Goal: Task Accomplishment & Management: Manage account settings

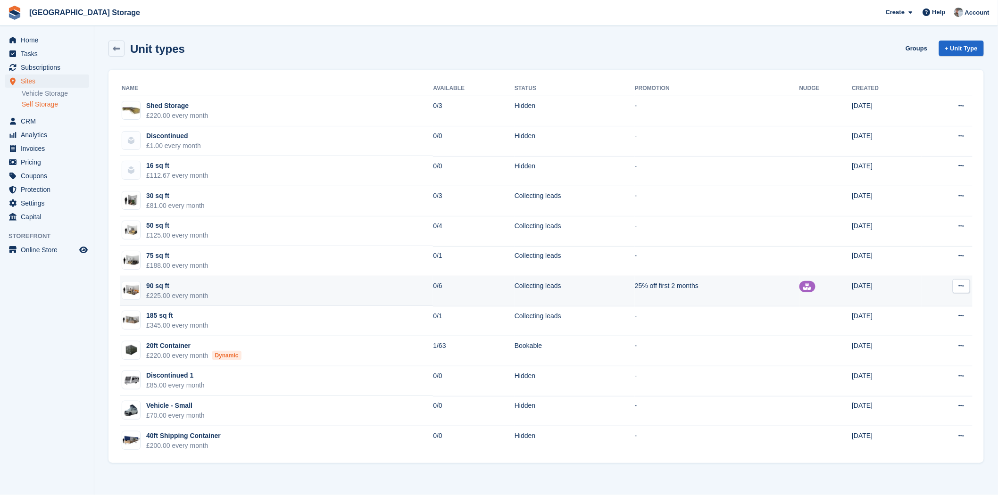
click at [954, 286] on button at bounding box center [961, 286] width 17 height 14
click at [929, 303] on p "Edit unit type" at bounding box center [925, 305] width 82 height 12
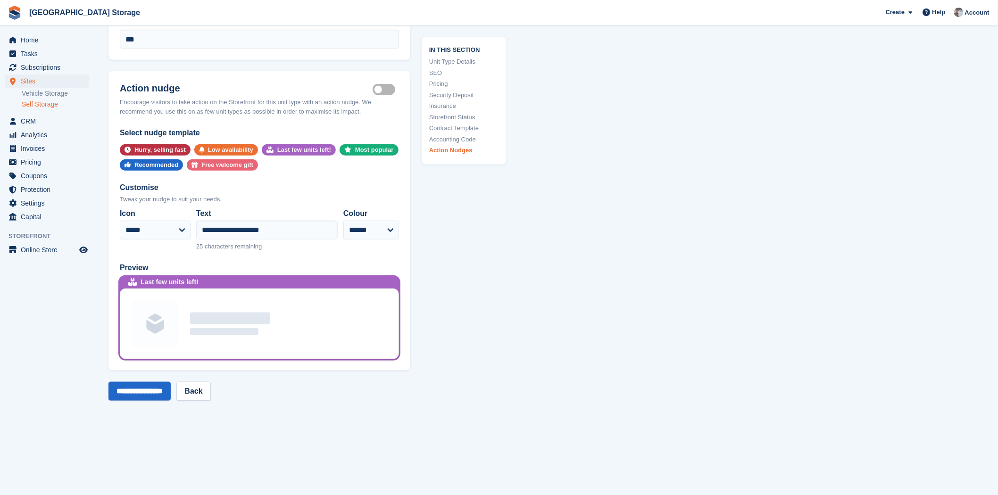
scroll to position [1781, 0]
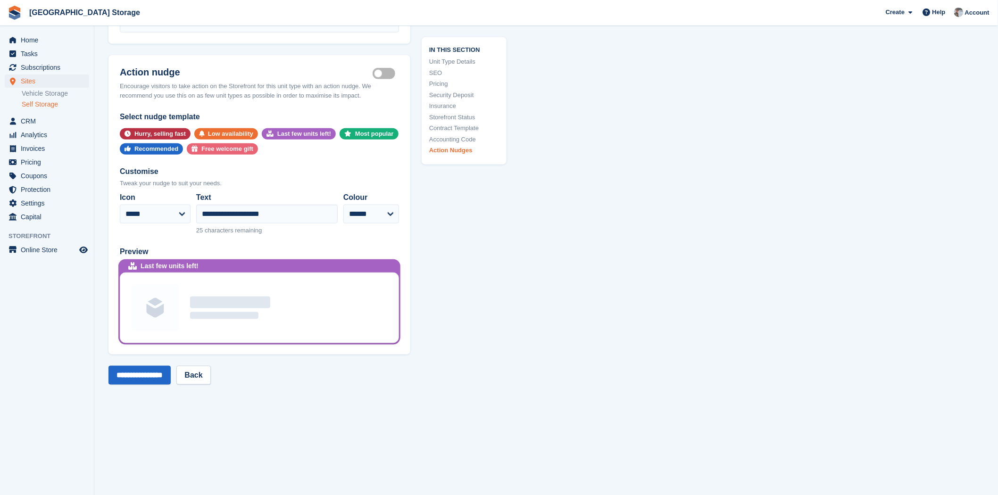
click at [393, 73] on label "Is active" at bounding box center [386, 73] width 26 height 1
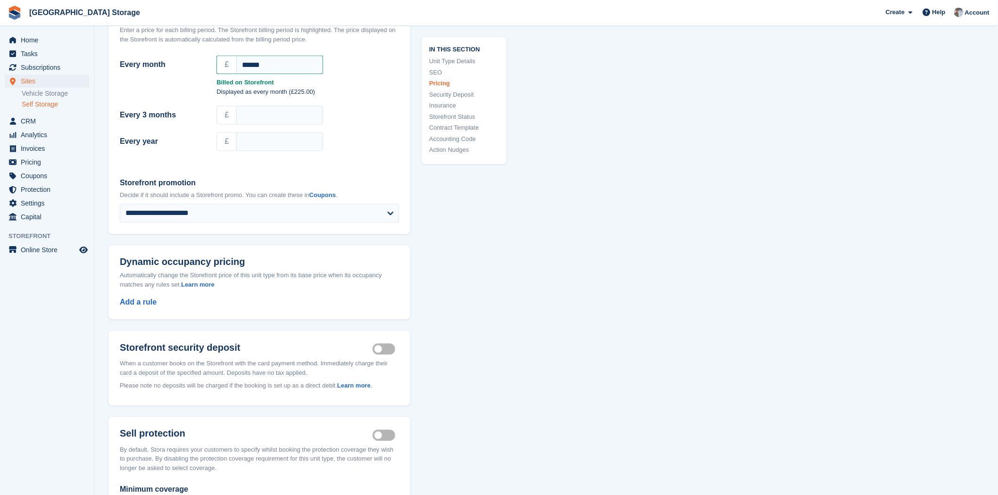
scroll to position [846, 0]
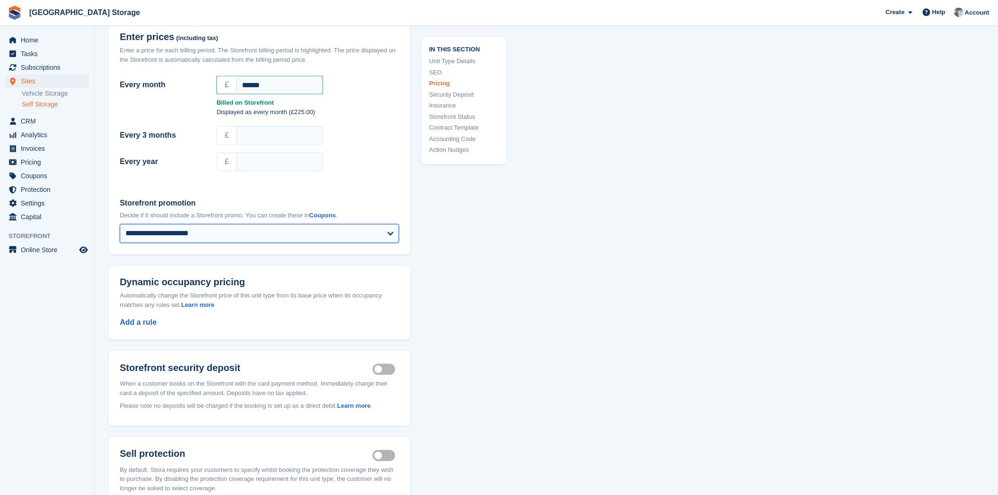
click at [225, 224] on select "**********" at bounding box center [259, 233] width 279 height 19
select select
click at [120, 224] on select "**********" at bounding box center [259, 233] width 279 height 19
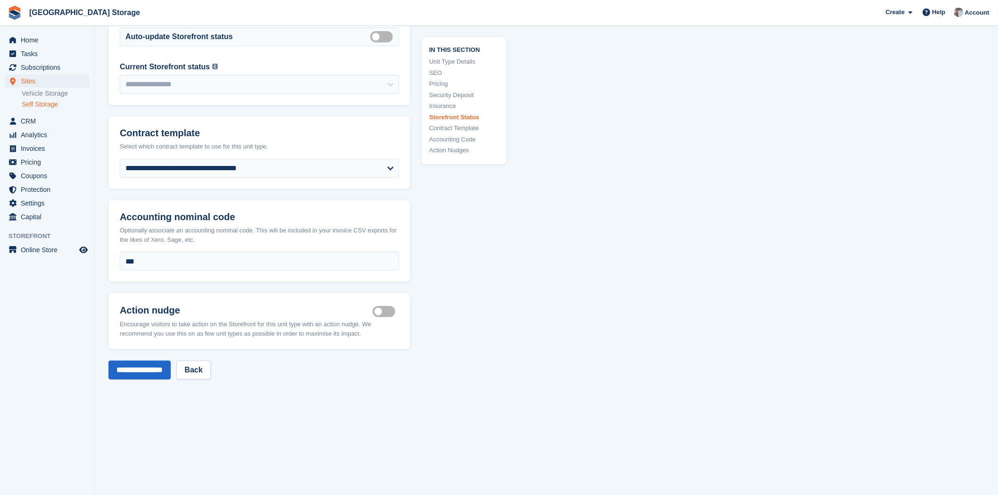
scroll to position [1685, 0]
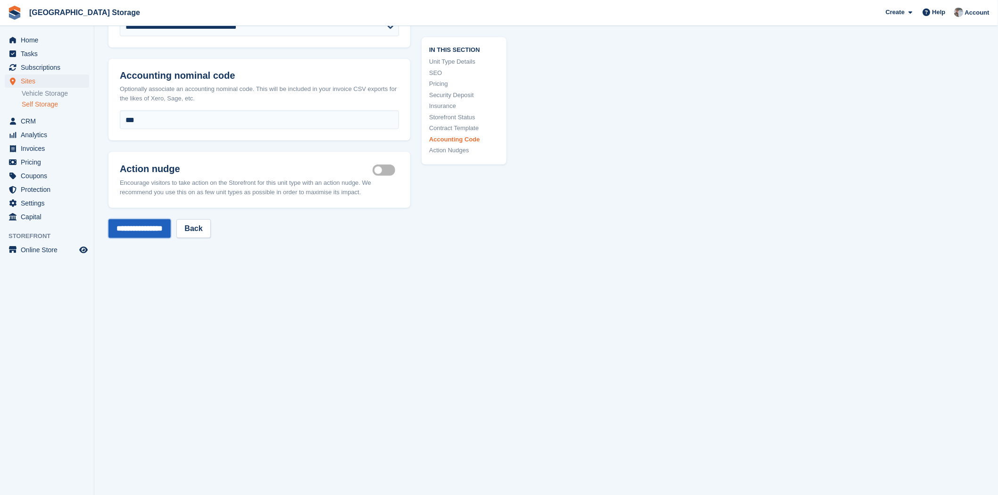
click at [133, 219] on input "**********" at bounding box center [139, 228] width 62 height 19
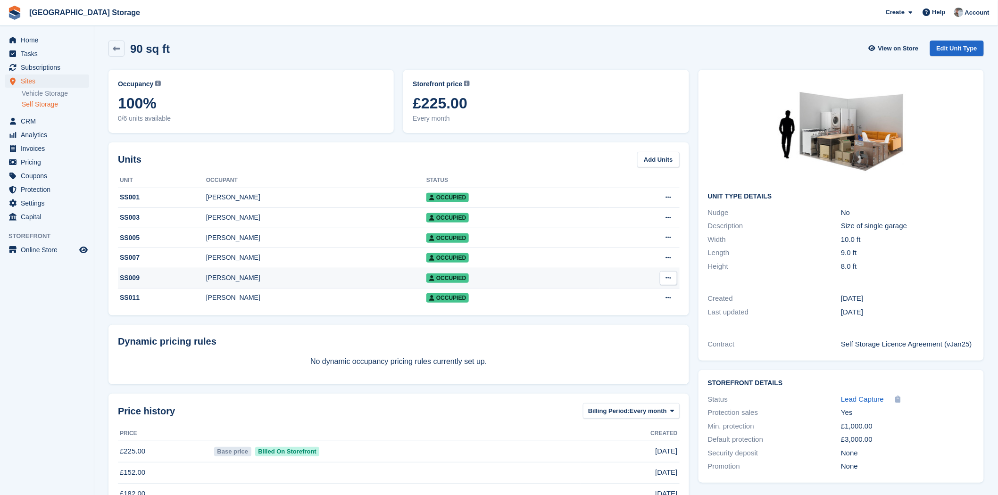
click at [347, 283] on div "Tristan Dooley" at bounding box center [316, 278] width 220 height 10
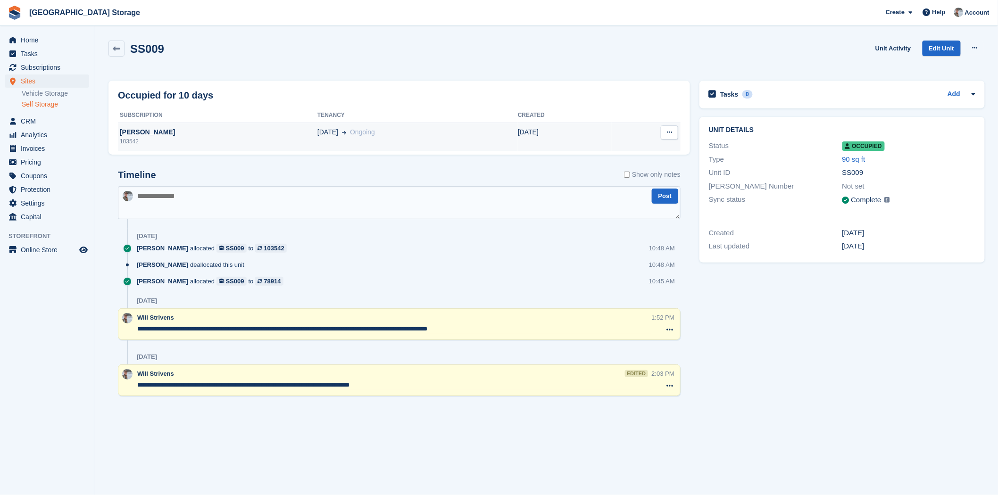
click at [453, 125] on td "[DATE] Ongoing" at bounding box center [417, 137] width 200 height 28
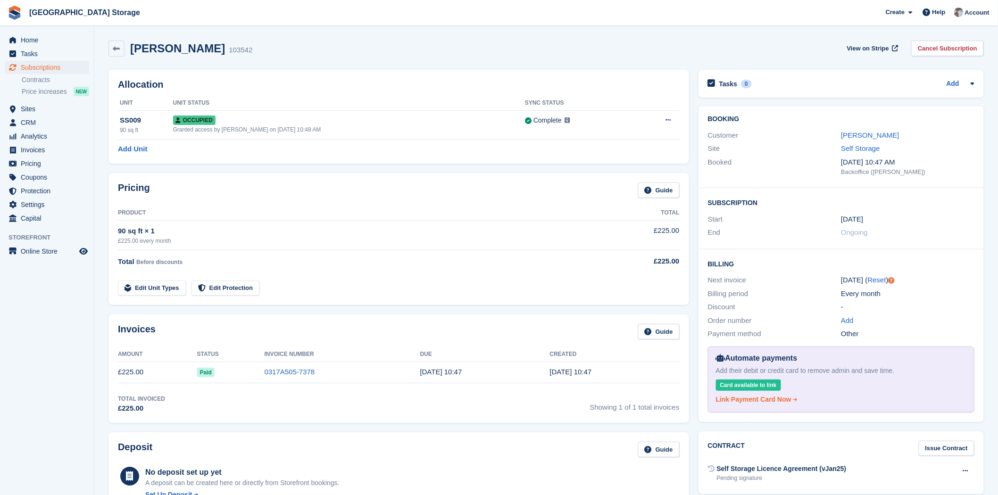
click at [775, 405] on div "Link Payment Card Now" at bounding box center [753, 400] width 75 height 10
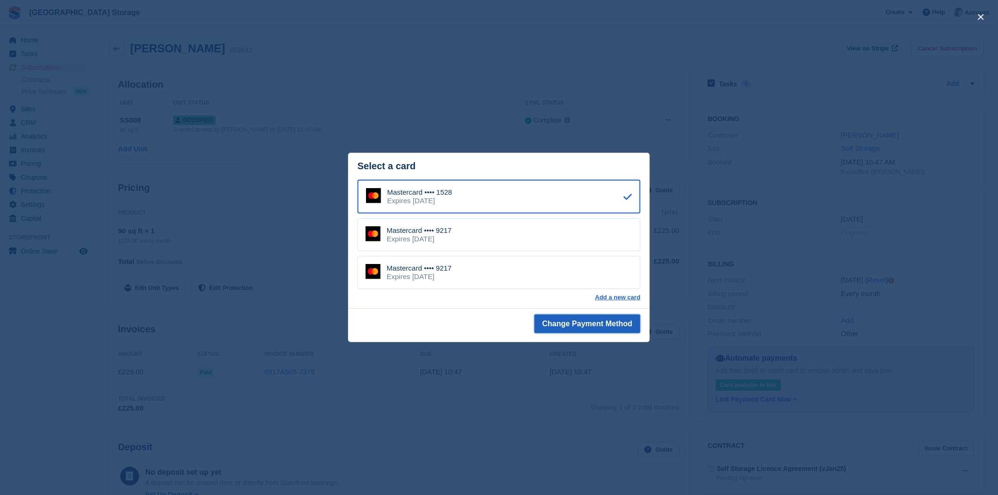
click at [566, 328] on button "Change Payment Method" at bounding box center [587, 324] width 106 height 19
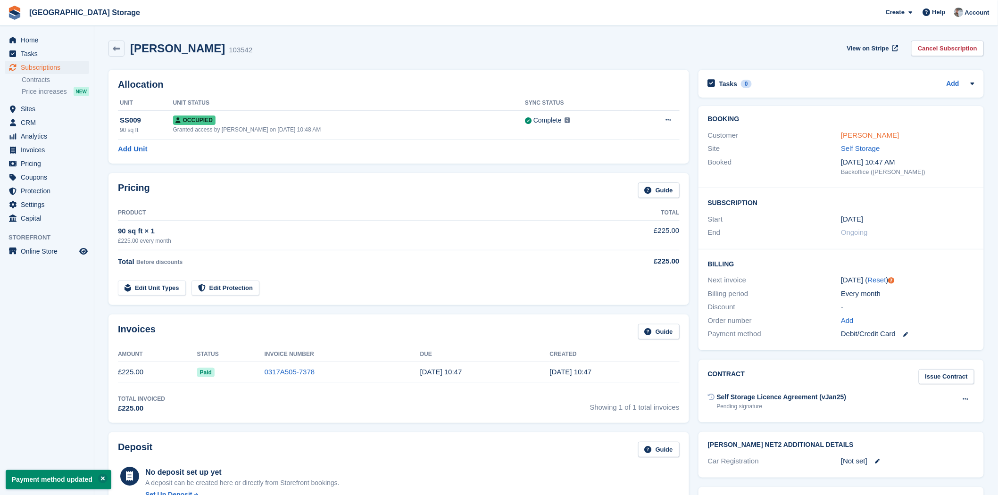
click at [852, 134] on link "[PERSON_NAME]" at bounding box center [870, 135] width 58 height 8
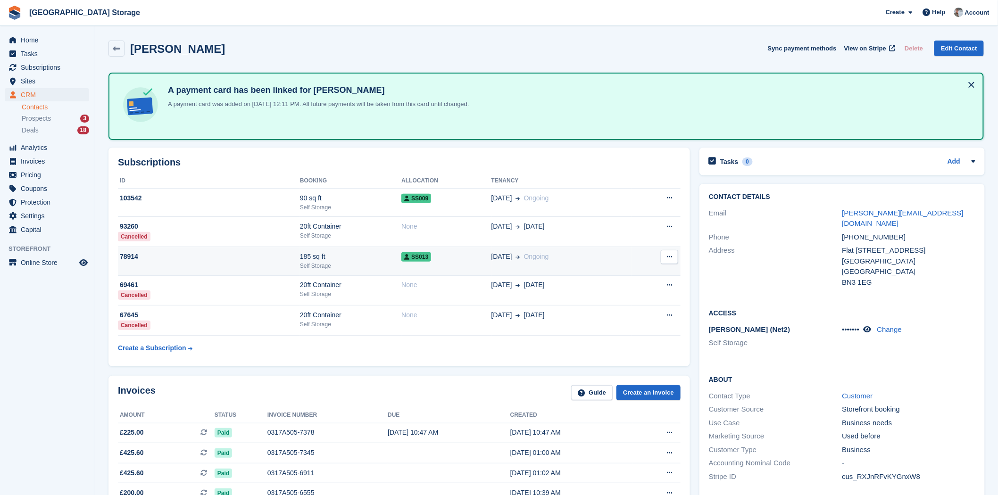
click at [314, 268] on div "Self Storage" at bounding box center [350, 266] width 101 height 8
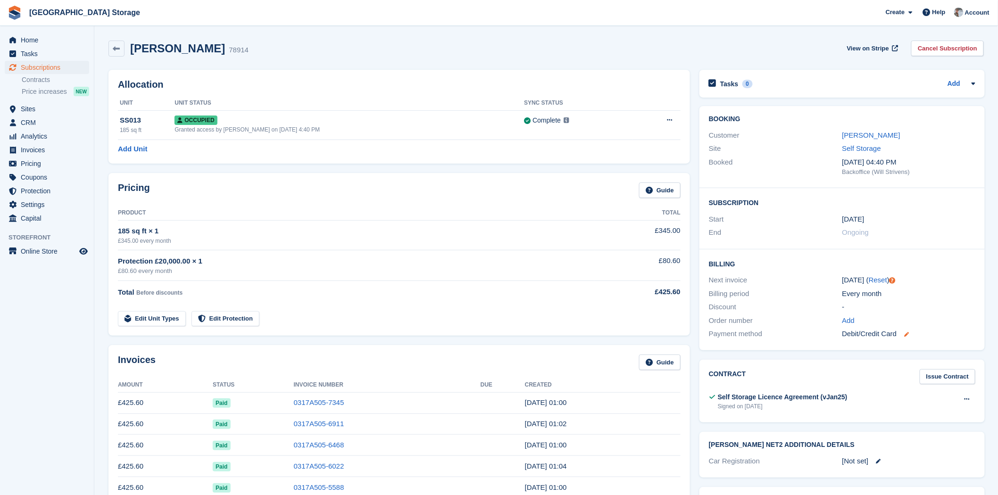
click at [904, 337] on icon at bounding box center [906, 334] width 5 height 5
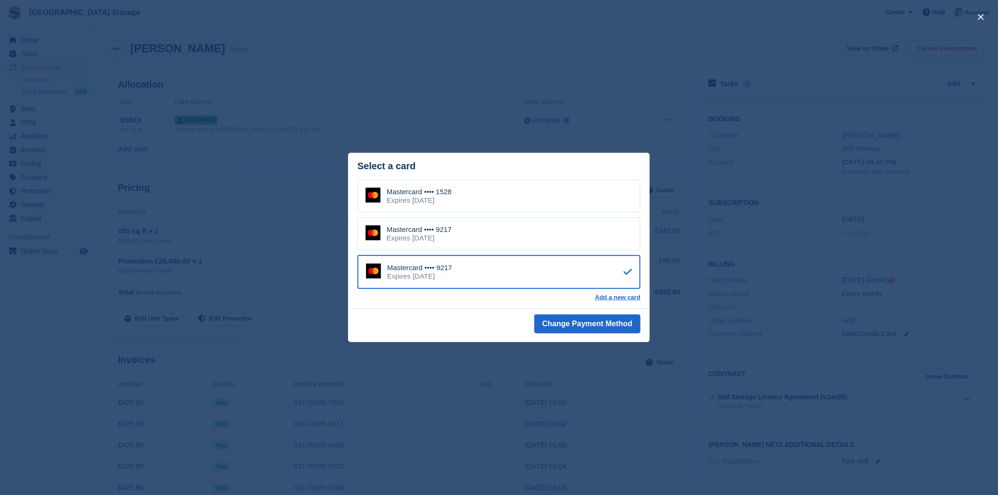
click at [426, 71] on div "close" at bounding box center [499, 247] width 998 height 495
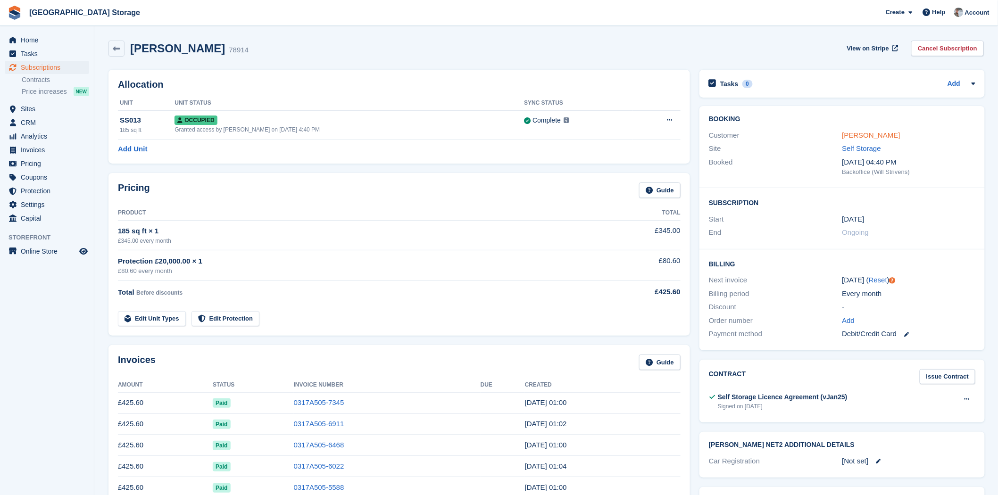
click at [863, 133] on link "[PERSON_NAME]" at bounding box center [871, 135] width 58 height 8
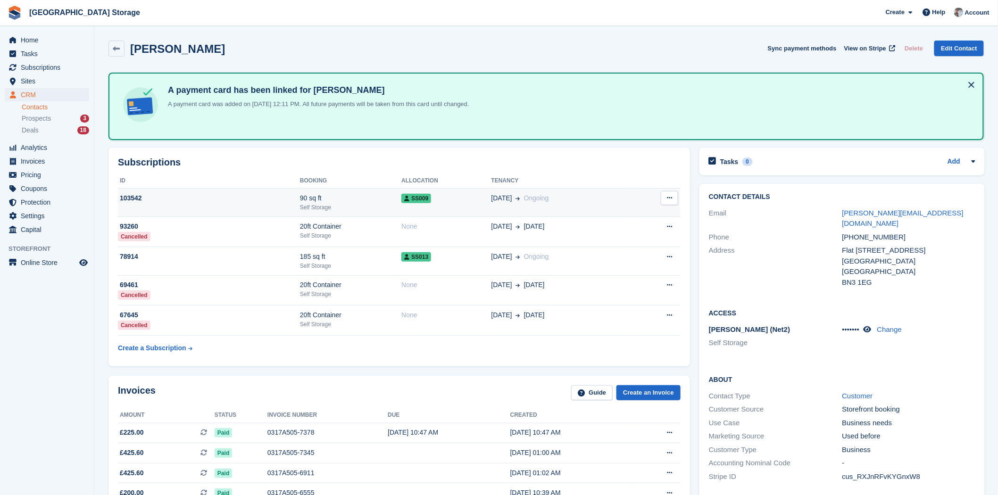
click at [432, 196] on div "SS009" at bounding box center [446, 198] width 90 height 10
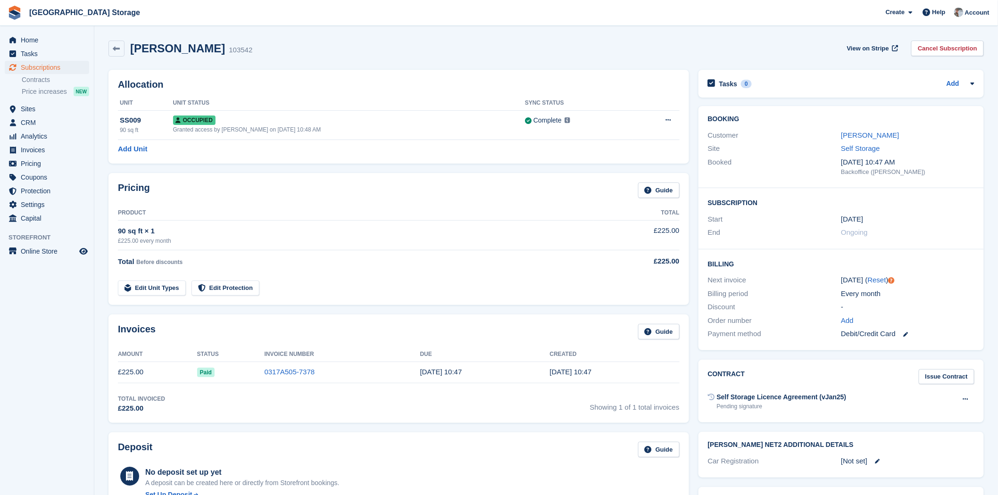
click at [902, 336] on link at bounding box center [902, 334] width 12 height 11
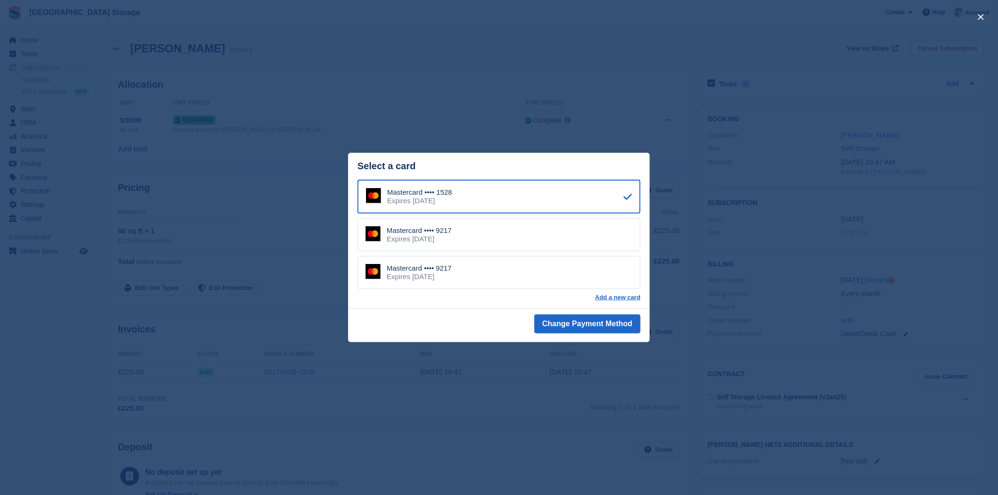
click at [467, 265] on div "Mastercard •••• 9217 Expires August 2030" at bounding box center [498, 272] width 283 height 33
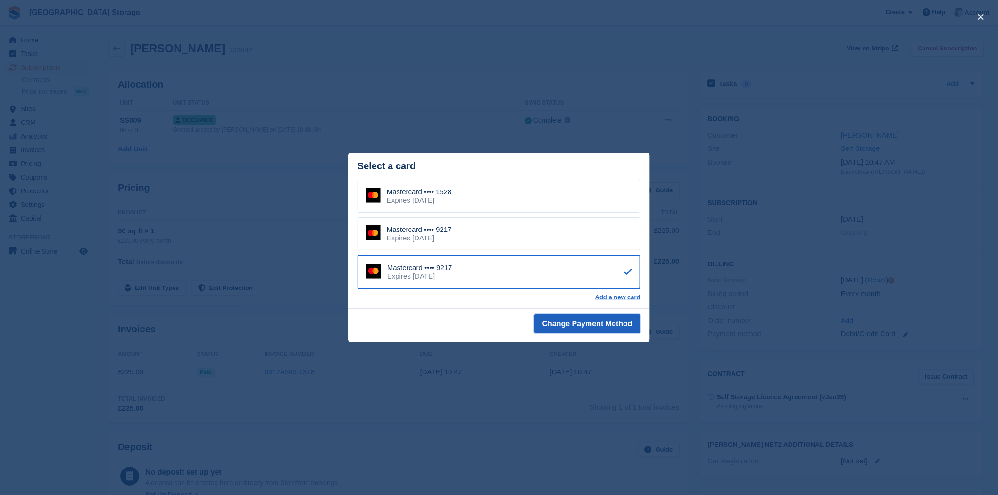
click at [552, 324] on button "Change Payment Method" at bounding box center [587, 324] width 106 height 19
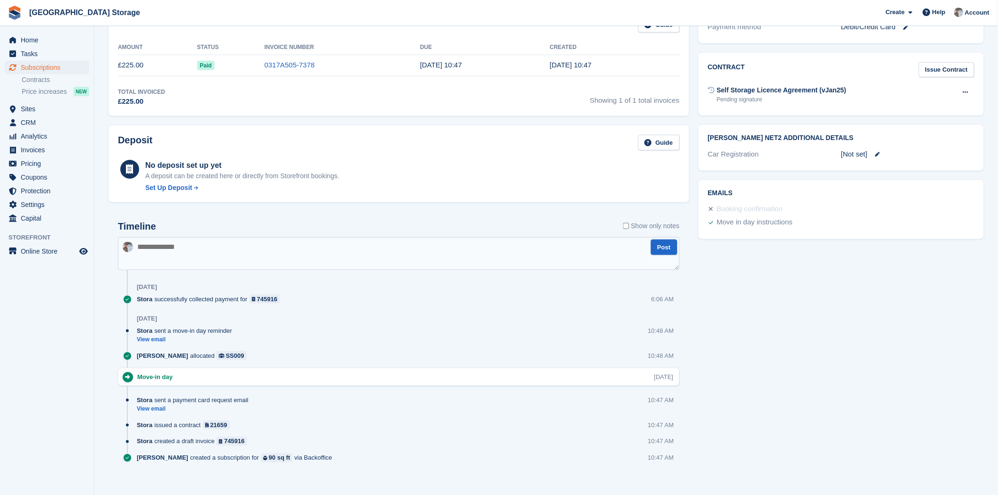
scroll to position [316, 0]
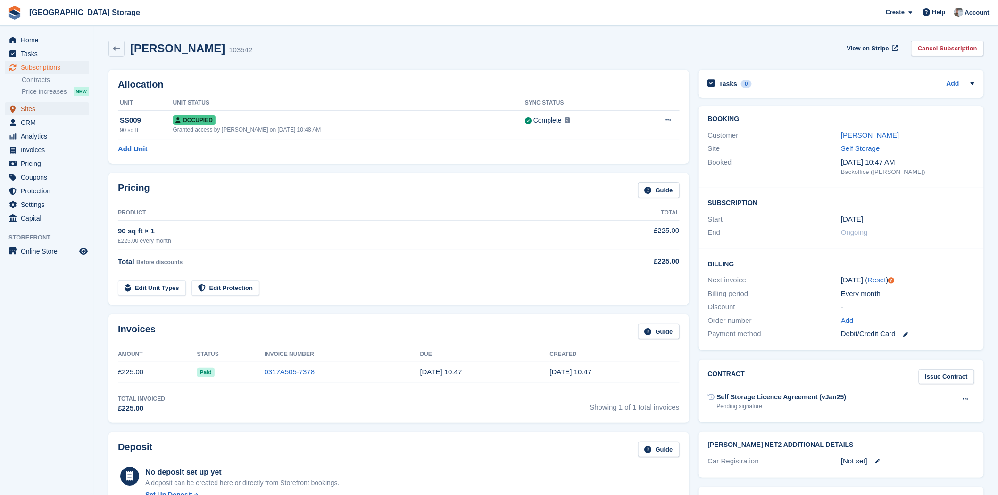
click at [42, 110] on span "Sites" at bounding box center [49, 108] width 57 height 13
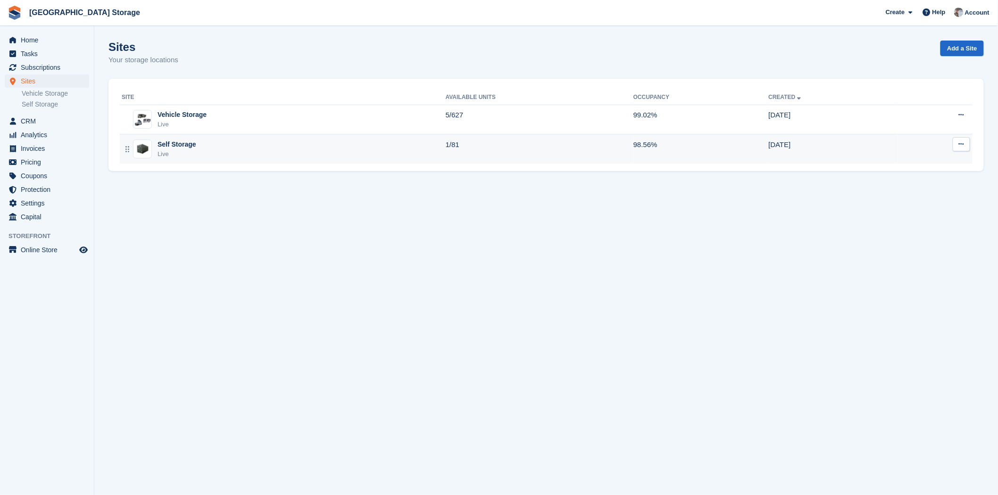
click at [237, 158] on div "Self Storage Live" at bounding box center [284, 149] width 324 height 19
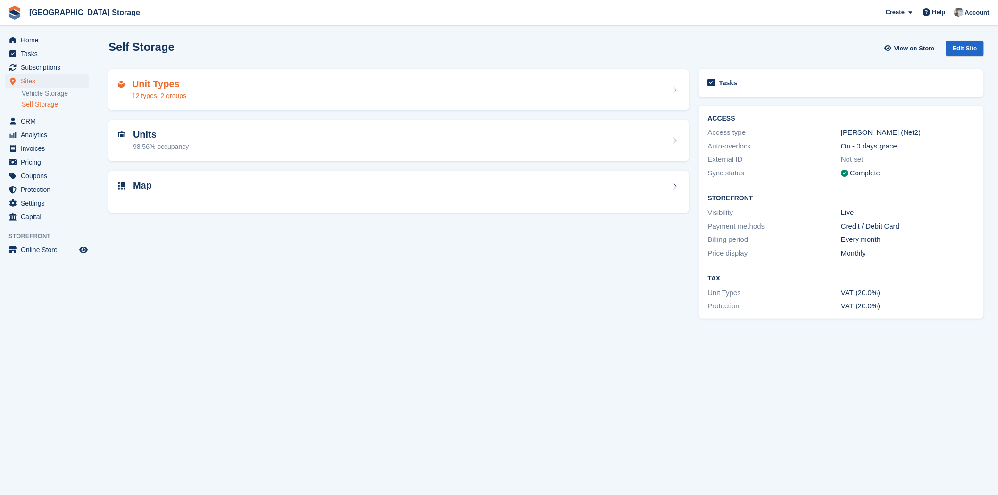
click at [196, 85] on div "Unit Types 12 types, 2 groups" at bounding box center [399, 90] width 562 height 23
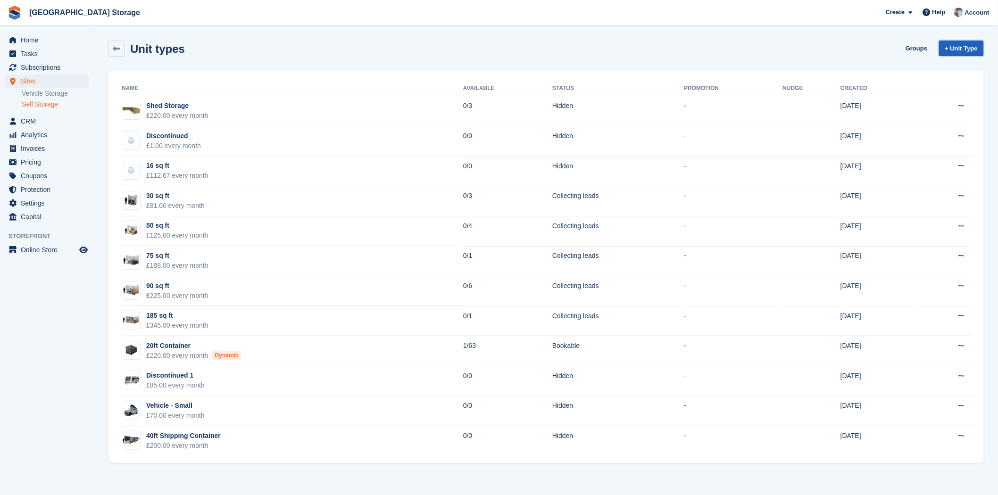
click at [967, 45] on link "+ Unit Type" at bounding box center [961, 49] width 45 height 16
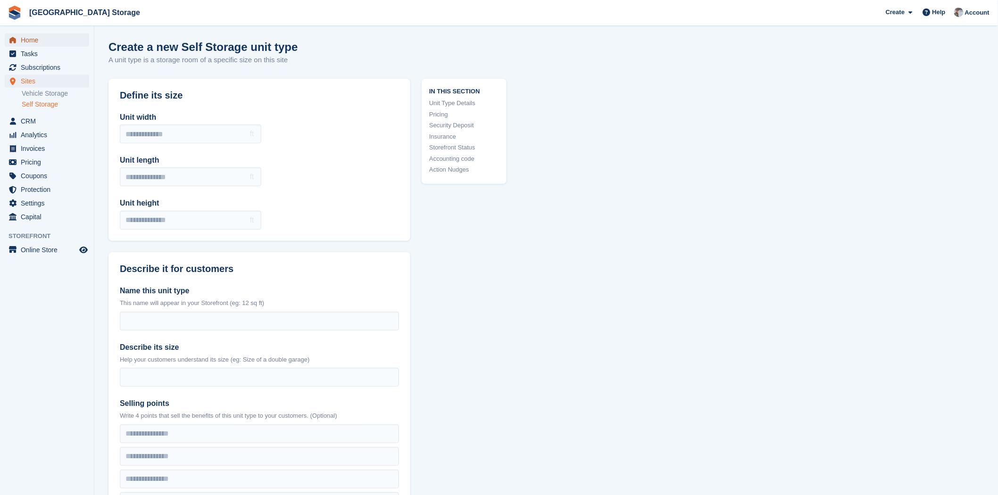
click at [34, 43] on span "Home" at bounding box center [49, 39] width 57 height 13
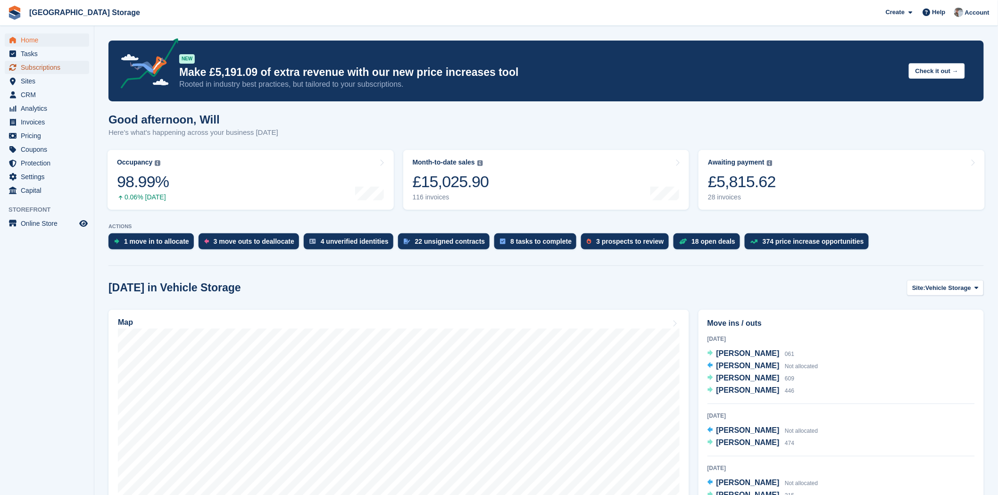
click at [51, 67] on span "Subscriptions" at bounding box center [49, 67] width 57 height 13
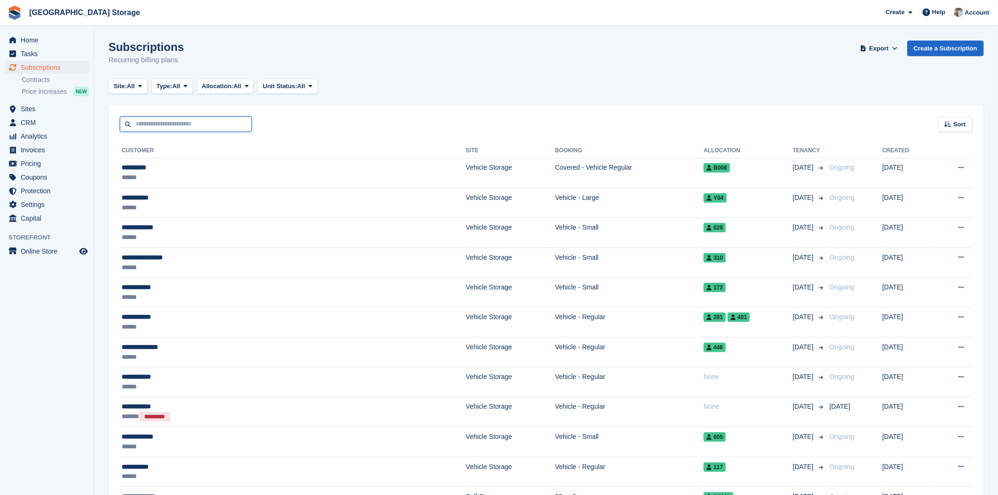
click at [171, 125] on input "text" at bounding box center [186, 124] width 132 height 16
type input "*****"
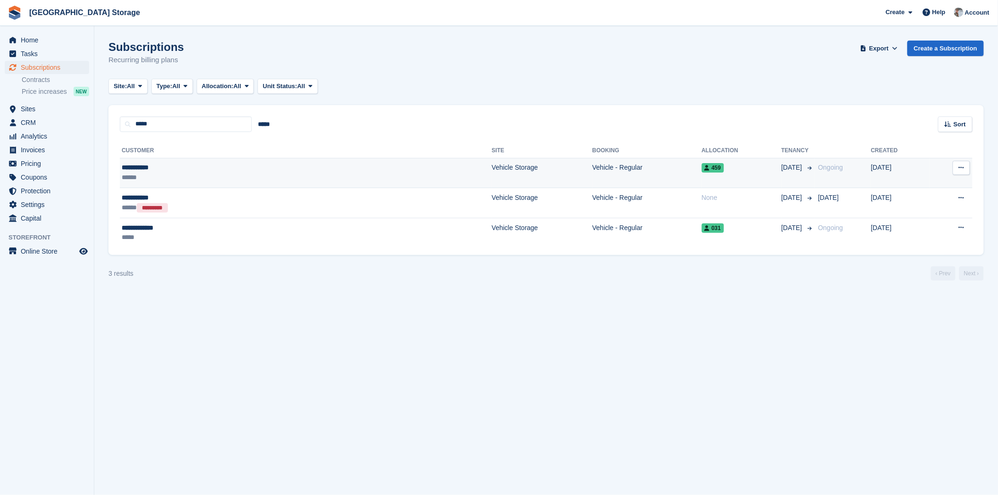
click at [181, 171] on div "**********" at bounding box center [206, 168] width 169 height 10
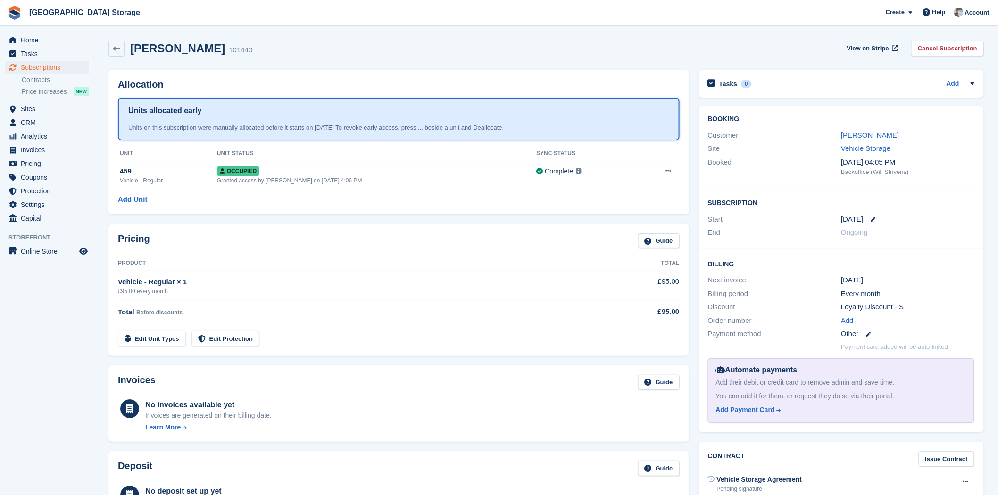
click at [144, 312] on span "Before discounts" at bounding box center [159, 312] width 46 height 7
click at [875, 42] on link "View on Stripe" at bounding box center [871, 49] width 57 height 16
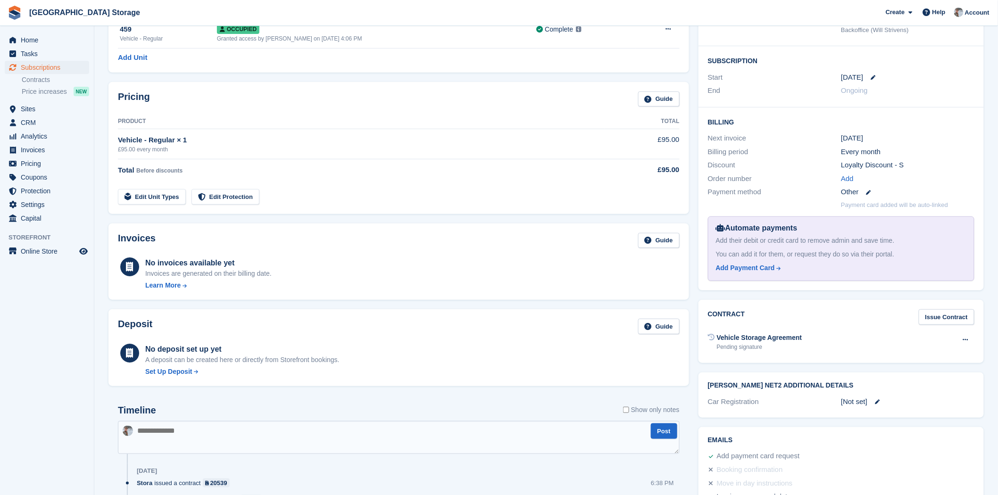
scroll to position [157, 0]
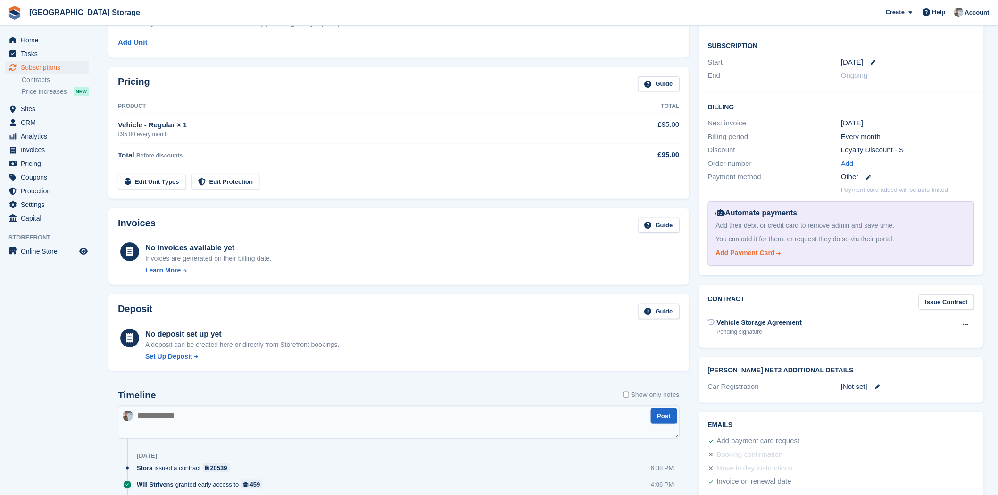
click at [761, 256] on div "Add Payment Card" at bounding box center [745, 253] width 59 height 10
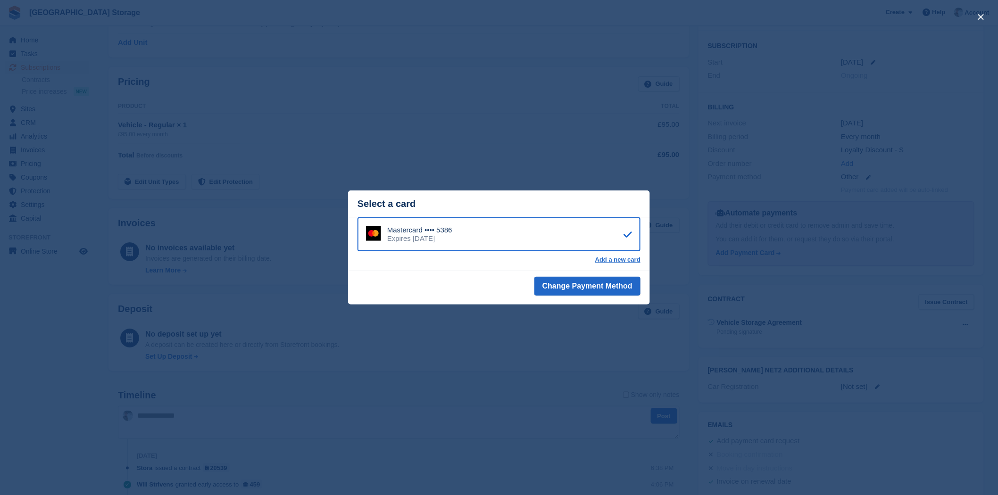
click at [572, 138] on div "close" at bounding box center [499, 247] width 998 height 495
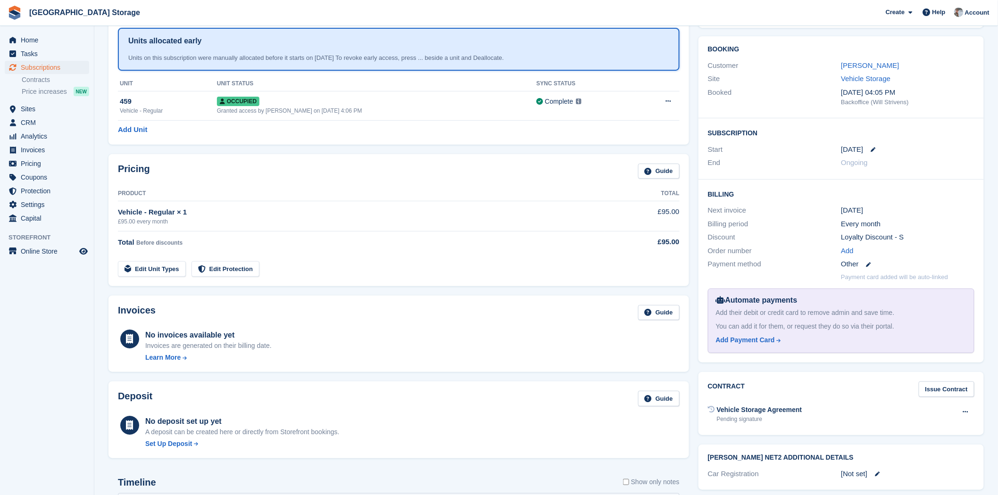
scroll to position [0, 0]
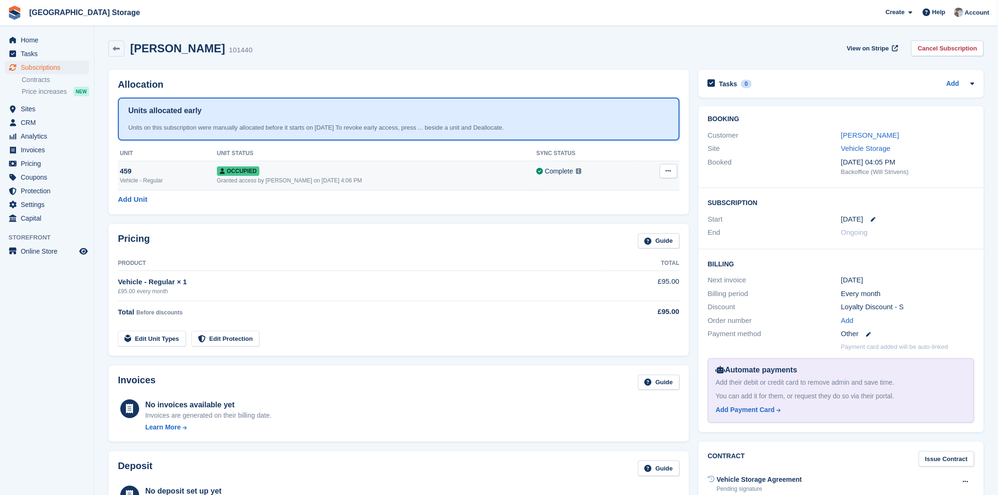
click at [376, 173] on div "Occupied" at bounding box center [377, 171] width 320 height 10
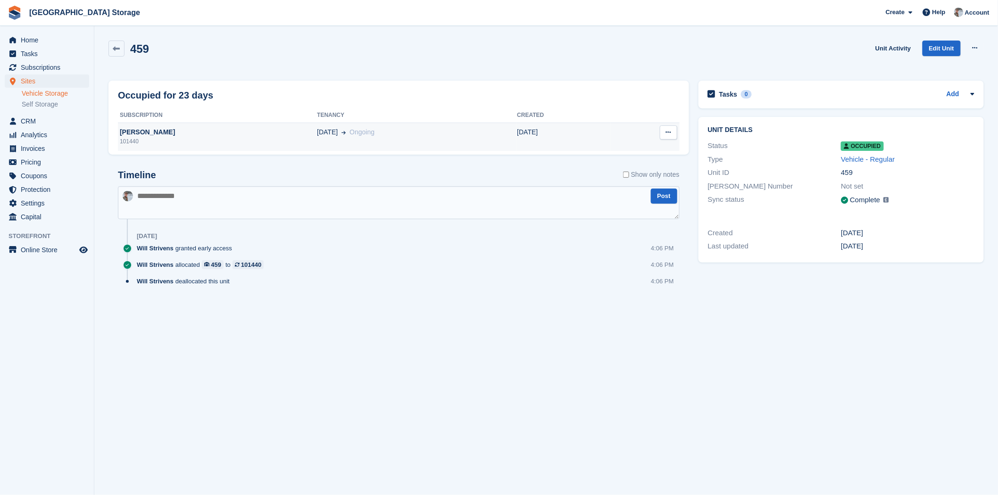
click at [395, 143] on td "[DATE] Ongoing" at bounding box center [417, 137] width 200 height 28
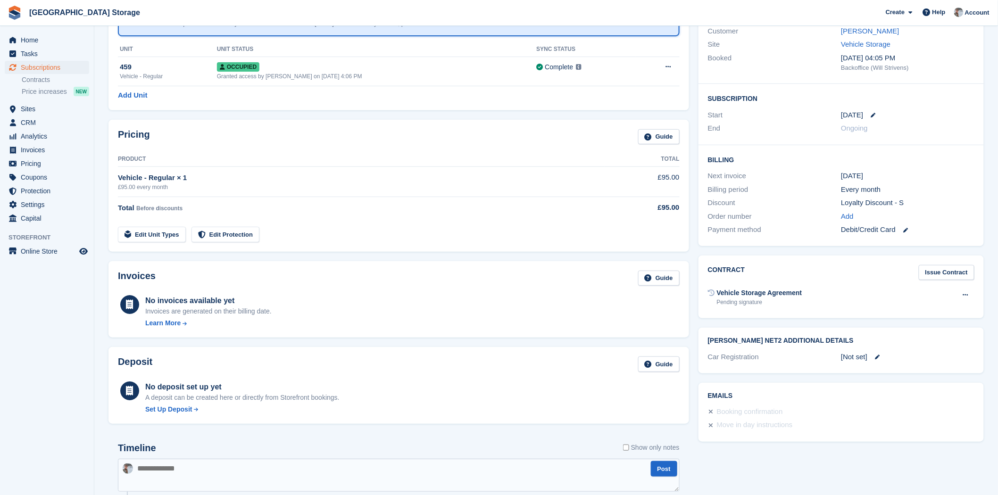
scroll to position [105, 0]
click at [905, 232] on icon at bounding box center [905, 229] width 5 height 5
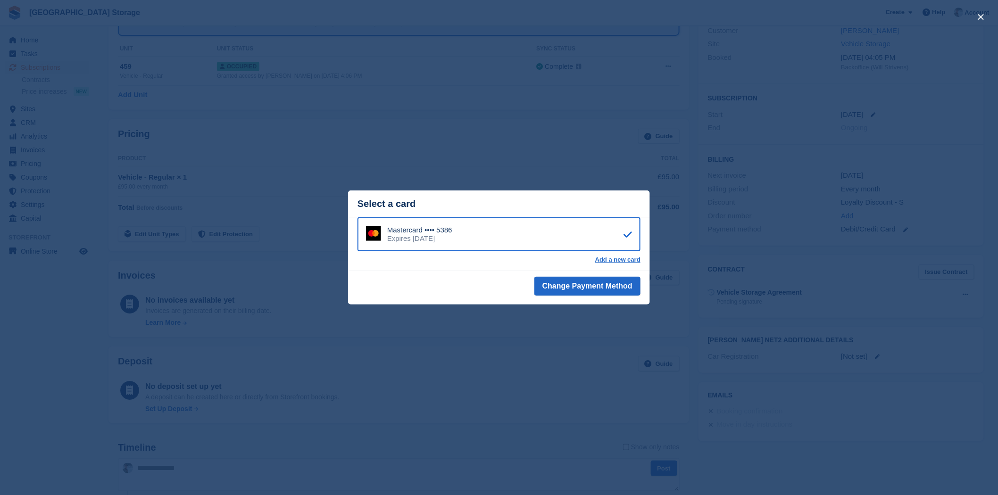
click at [614, 142] on div "close" at bounding box center [499, 247] width 998 height 495
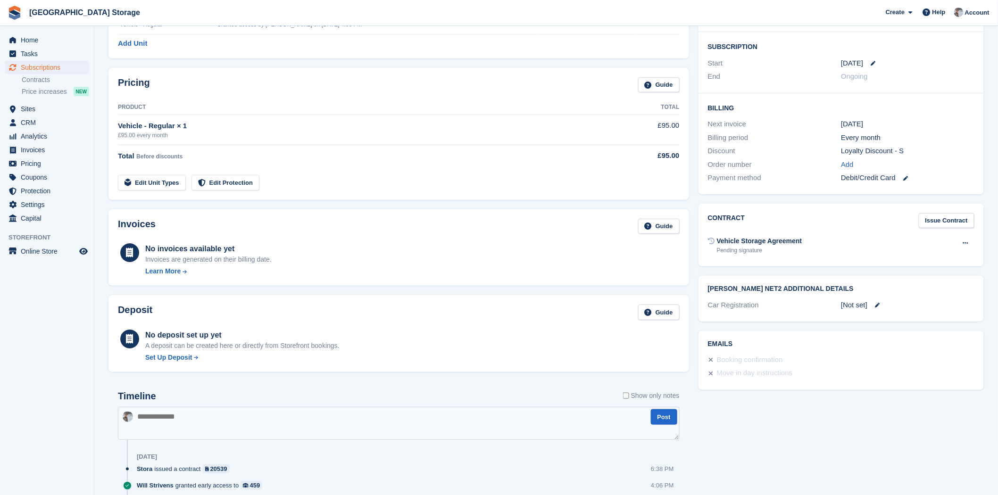
scroll to position [0, 0]
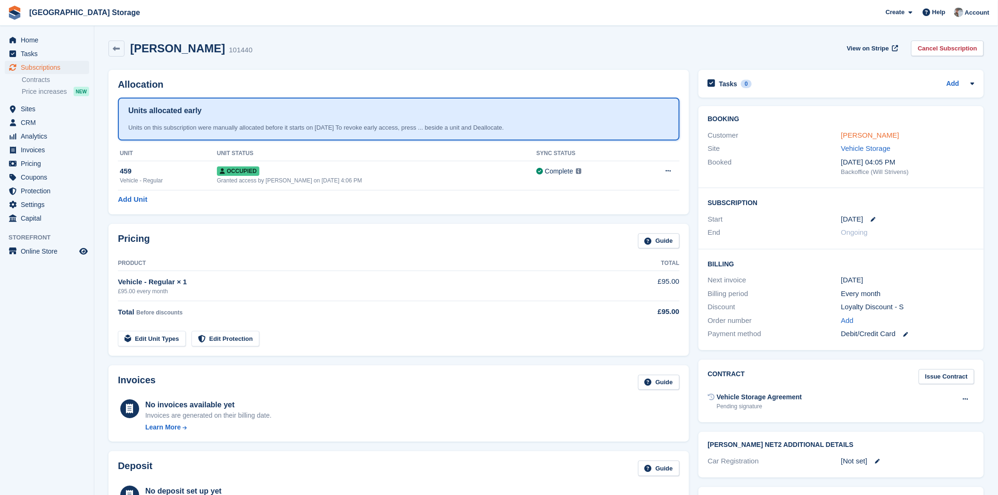
click at [862, 137] on link "David Allen" at bounding box center [870, 135] width 58 height 8
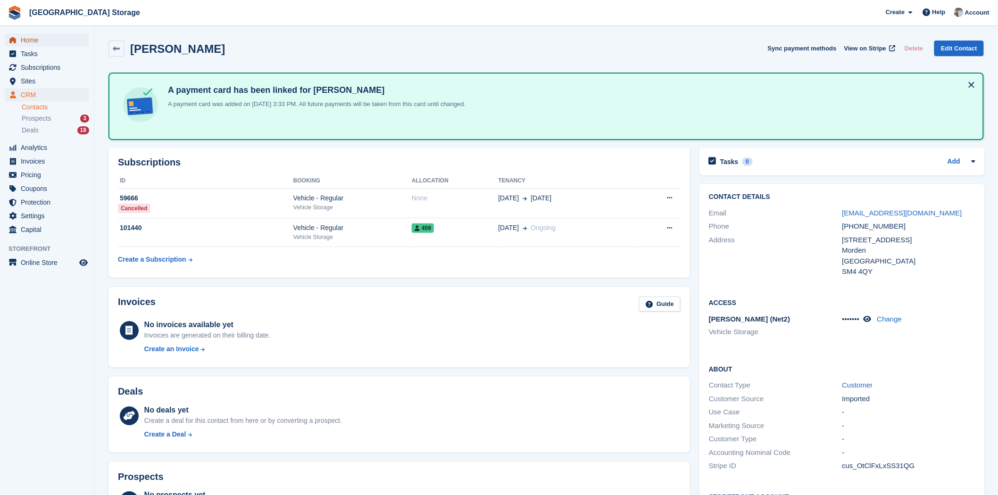
click at [32, 41] on span "Home" at bounding box center [49, 39] width 57 height 13
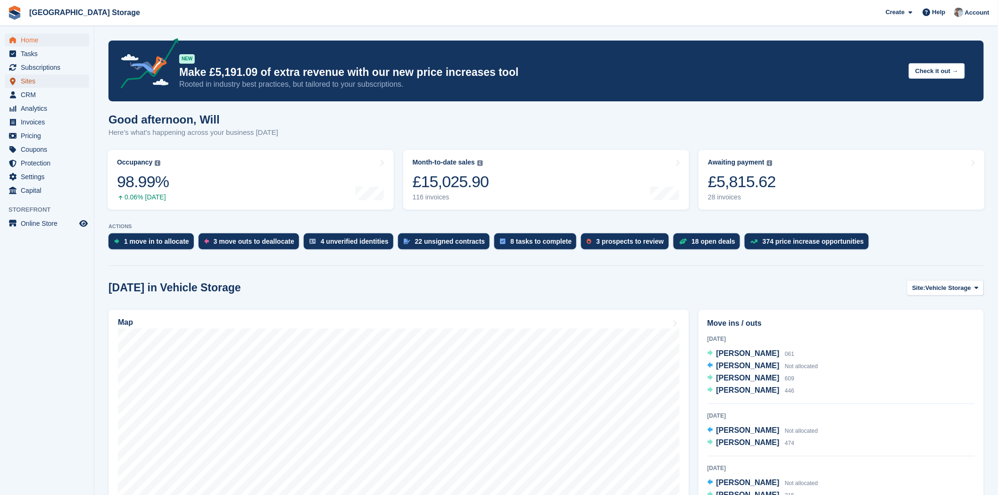
click at [25, 77] on span "Sites" at bounding box center [49, 81] width 57 height 13
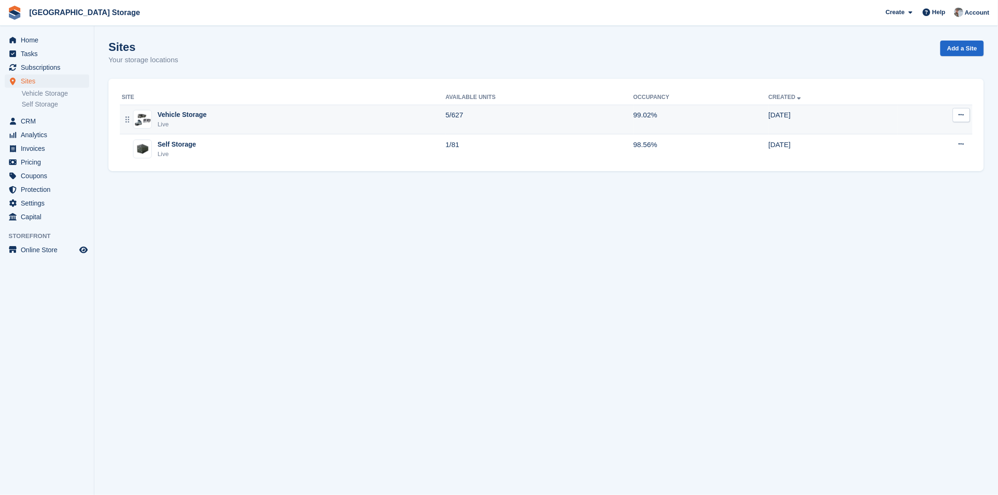
click at [246, 122] on div "Vehicle Storage Live" at bounding box center [284, 119] width 324 height 19
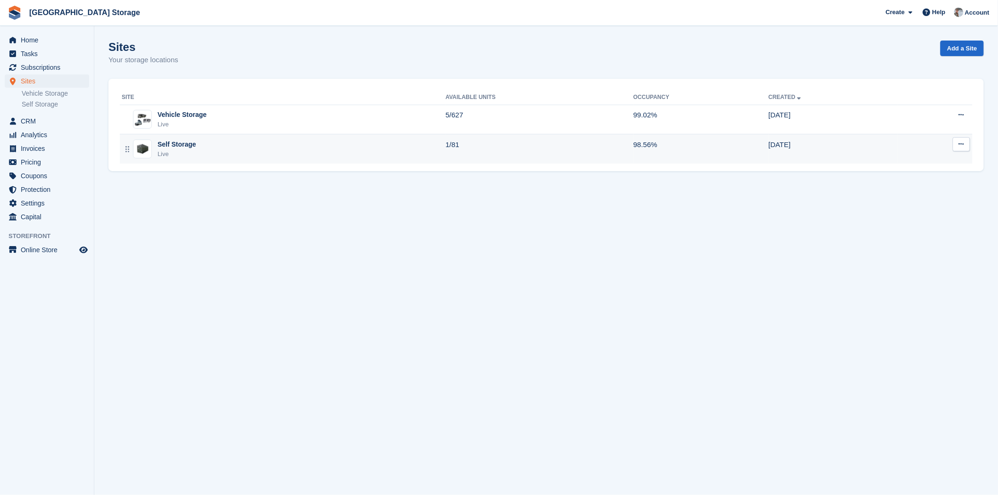
click at [191, 158] on div "Live" at bounding box center [177, 153] width 39 height 9
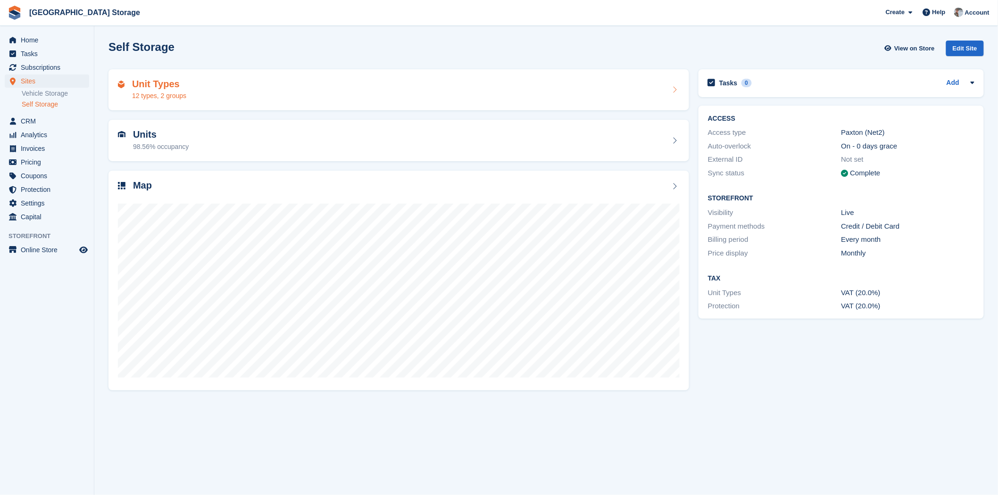
click at [216, 91] on div "Unit Types 12 types, 2 groups" at bounding box center [399, 90] width 562 height 23
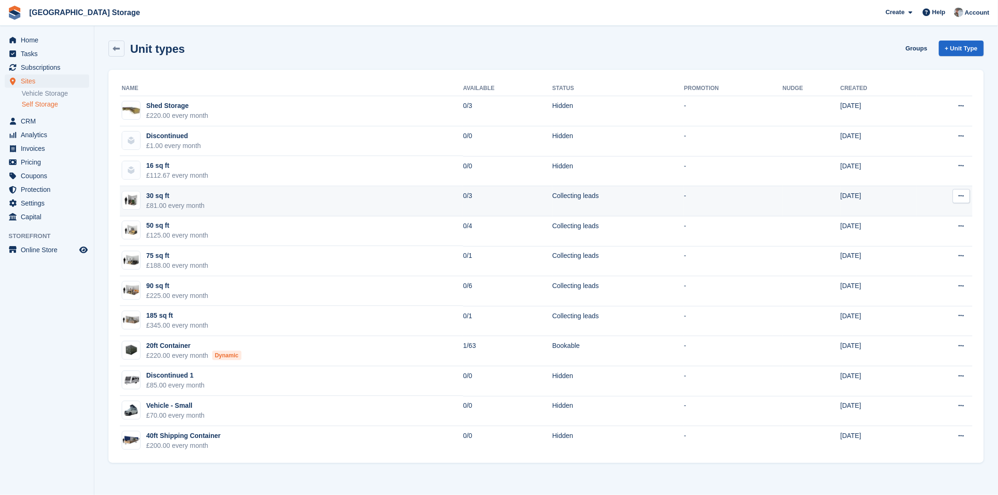
click at [200, 204] on div "£81.00 every month" at bounding box center [175, 206] width 58 height 10
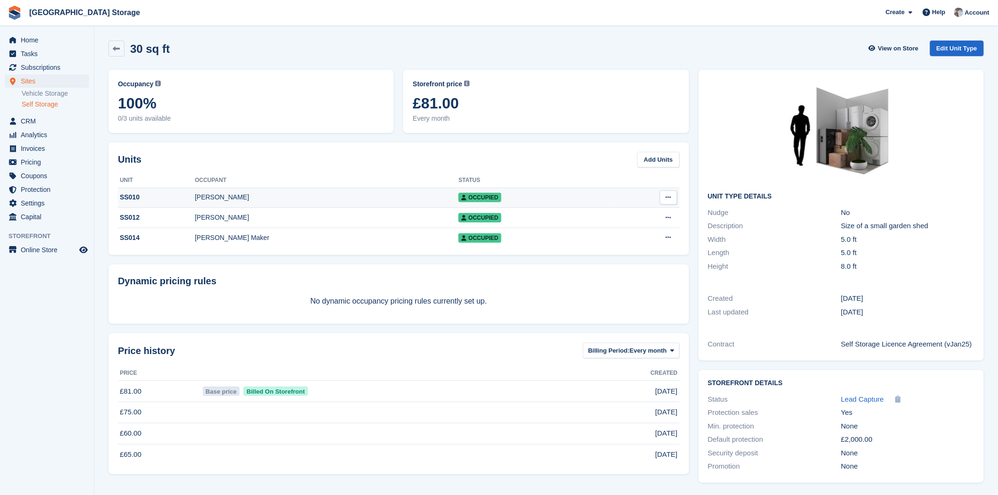
drag, startPoint x: 326, startPoint y: 199, endPoint x: 266, endPoint y: 197, distance: 60.0
click at [266, 197] on div "[PERSON_NAME]" at bounding box center [327, 197] width 264 height 10
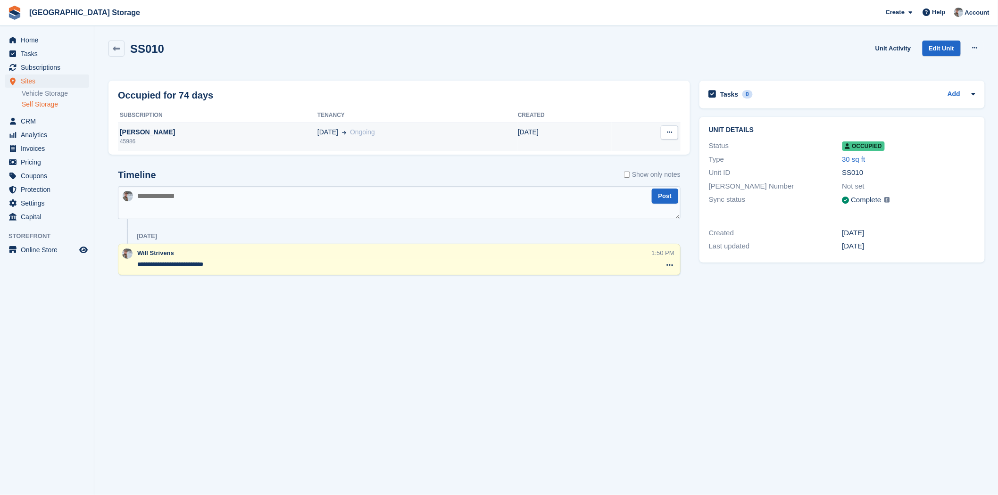
click at [318, 139] on td "28 Jul Ongoing" at bounding box center [417, 137] width 200 height 28
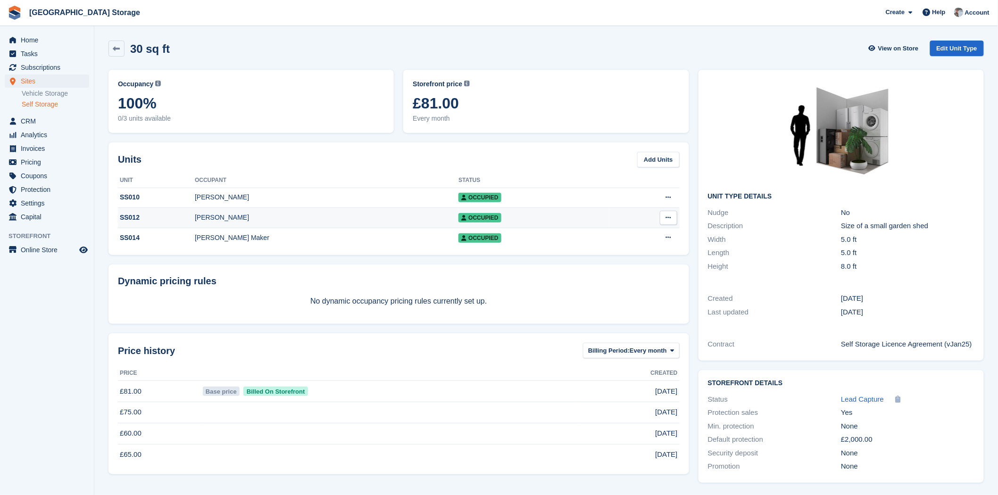
click at [171, 224] on td "SS012" at bounding box center [156, 218] width 77 height 20
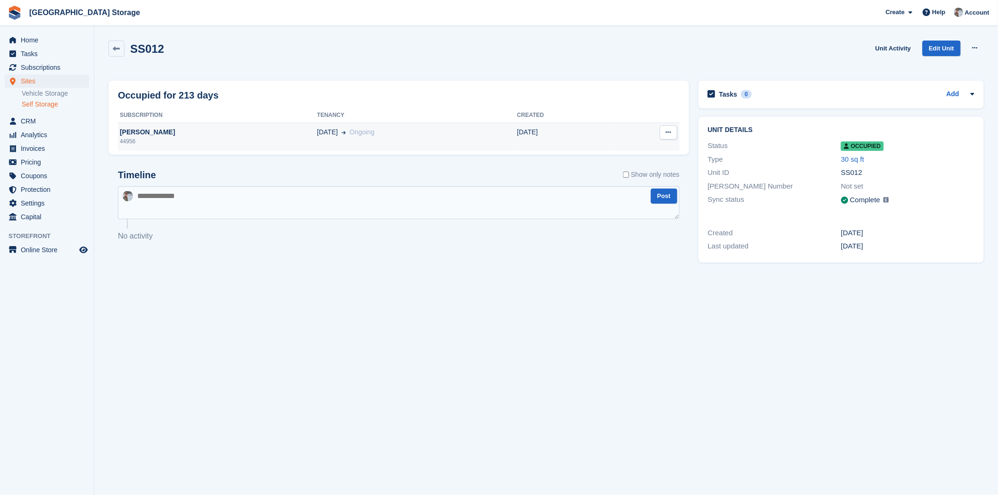
click at [159, 133] on div "[PERSON_NAME]" at bounding box center [217, 132] width 199 height 10
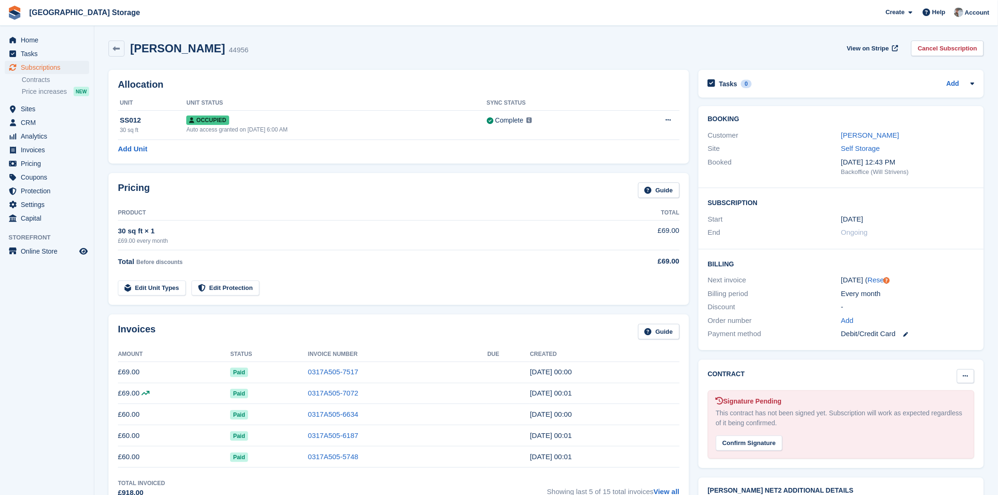
click at [964, 378] on icon at bounding box center [965, 376] width 5 height 6
click at [935, 398] on p "Mark as N/A" at bounding box center [929, 395] width 82 height 12
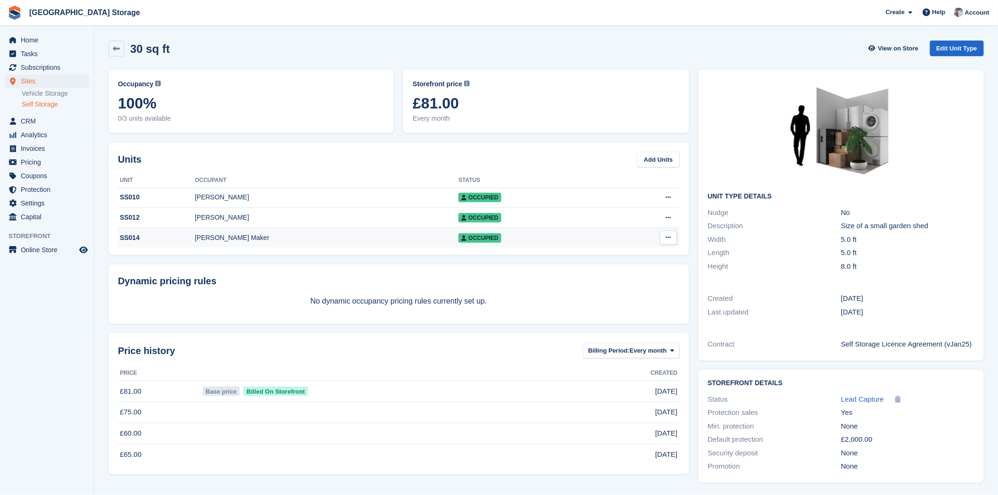
click at [299, 237] on div "[PERSON_NAME] Maker" at bounding box center [327, 238] width 264 height 10
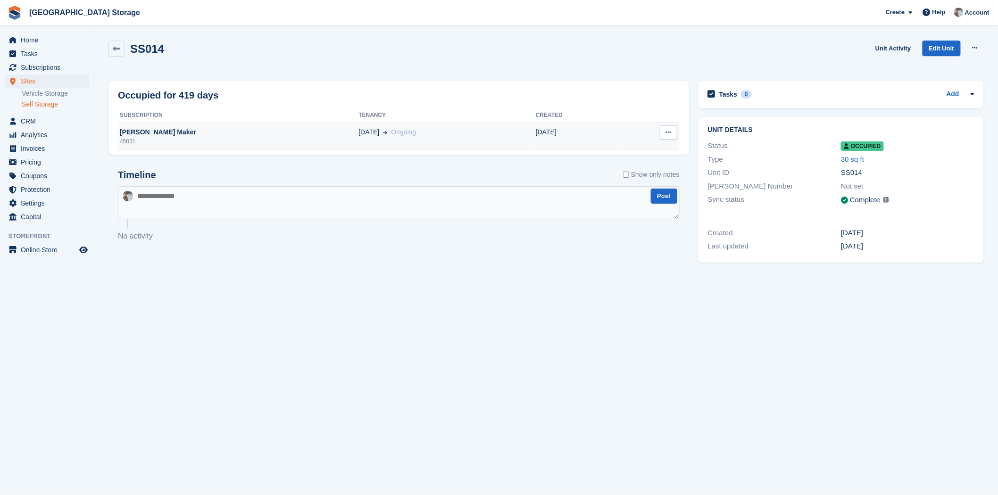
click at [498, 134] on div "13 Jul Ongoing" at bounding box center [446, 132] width 177 height 10
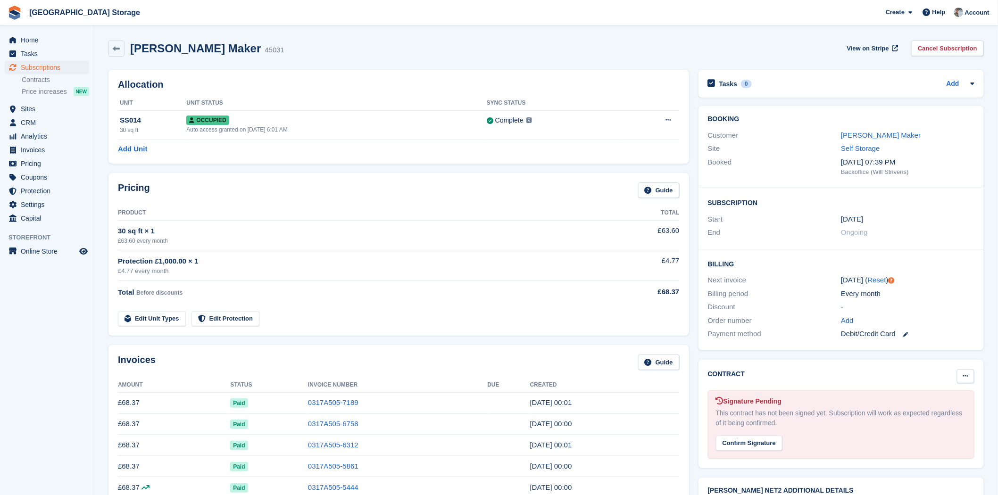
click at [971, 374] on button at bounding box center [965, 376] width 17 height 14
click at [918, 397] on p "Mark as N/A" at bounding box center [929, 395] width 82 height 12
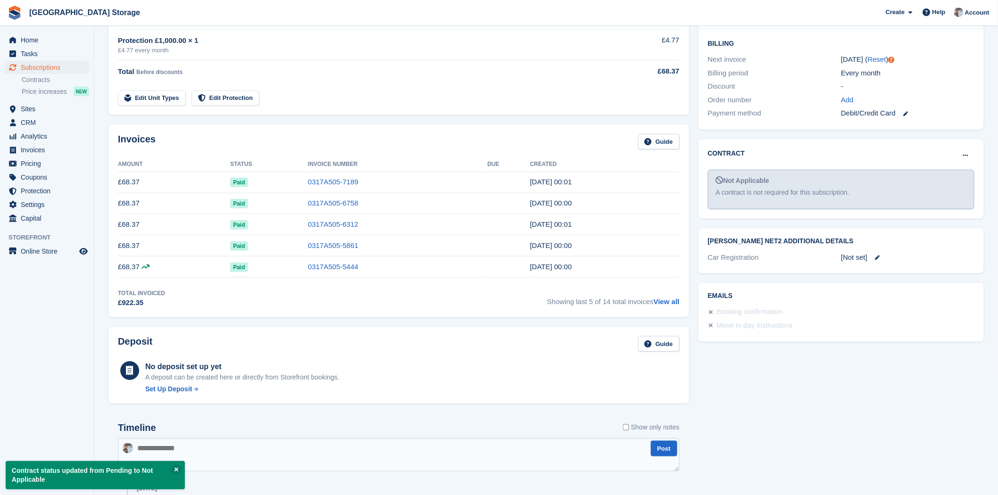
scroll to position [262, 0]
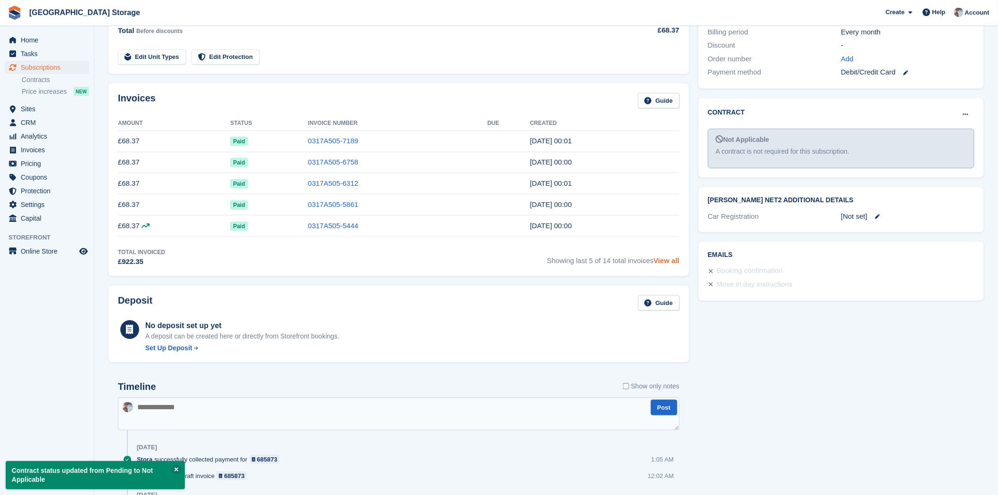
click at [672, 264] on link "View all" at bounding box center [667, 261] width 26 height 8
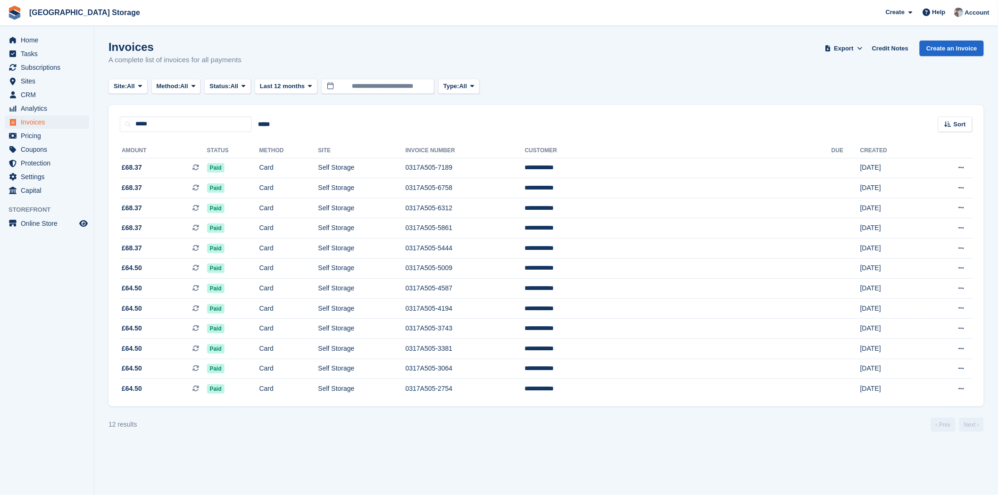
scroll to position [262, 0]
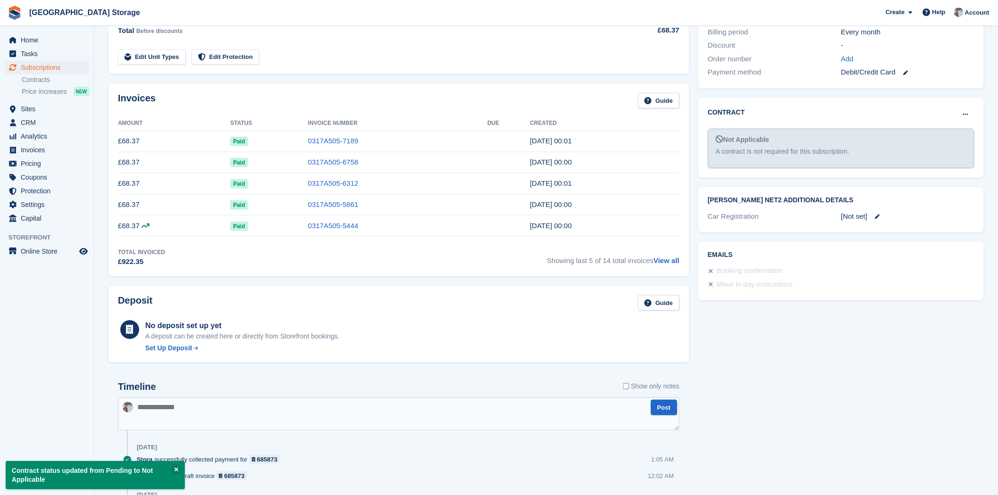
click at [149, 227] on icon at bounding box center [145, 225] width 8 height 7
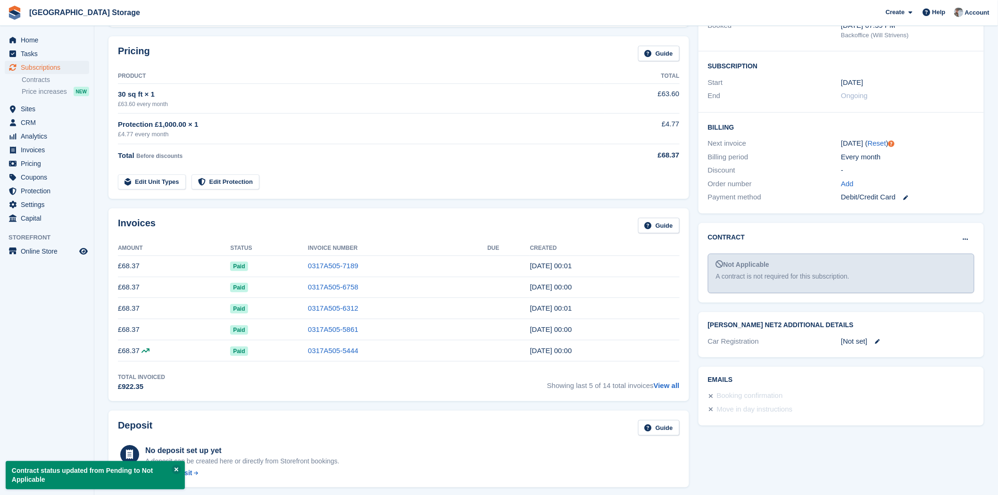
scroll to position [116, 0]
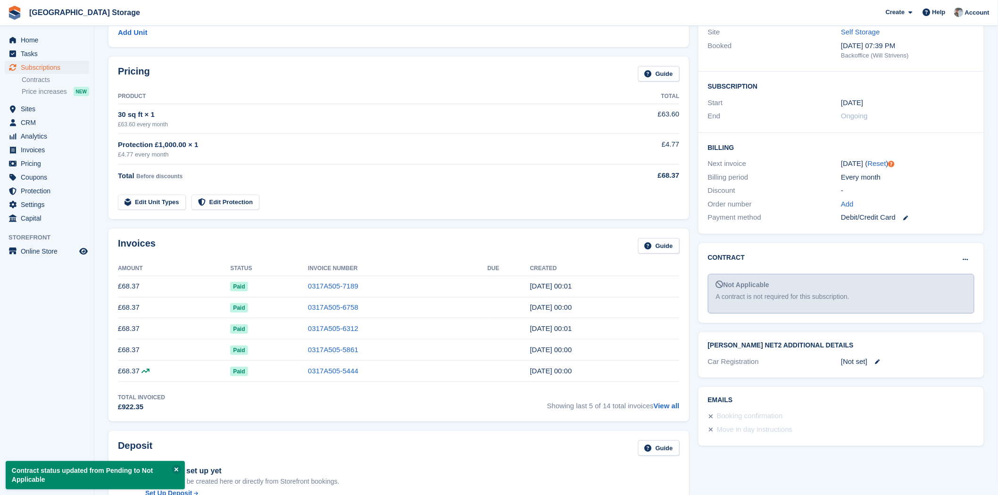
click at [149, 372] on icon at bounding box center [145, 370] width 8 height 7
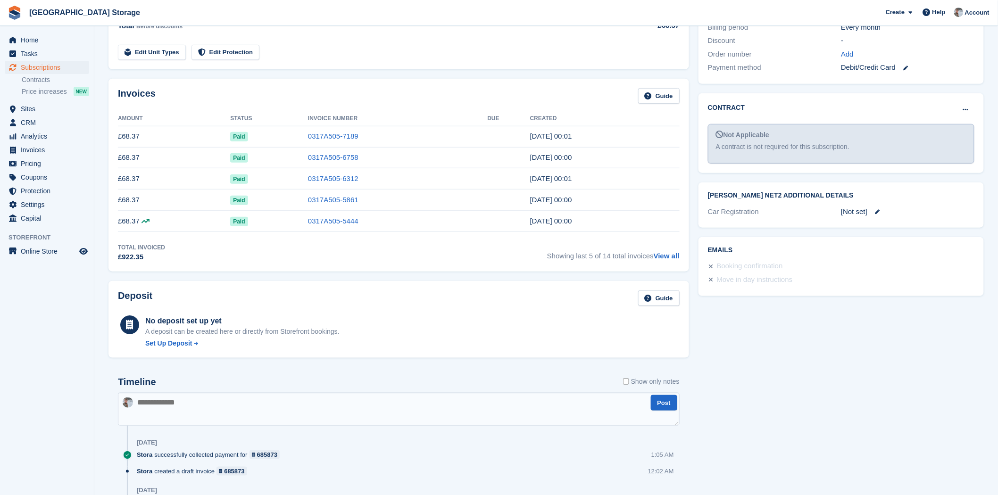
scroll to position [0, 0]
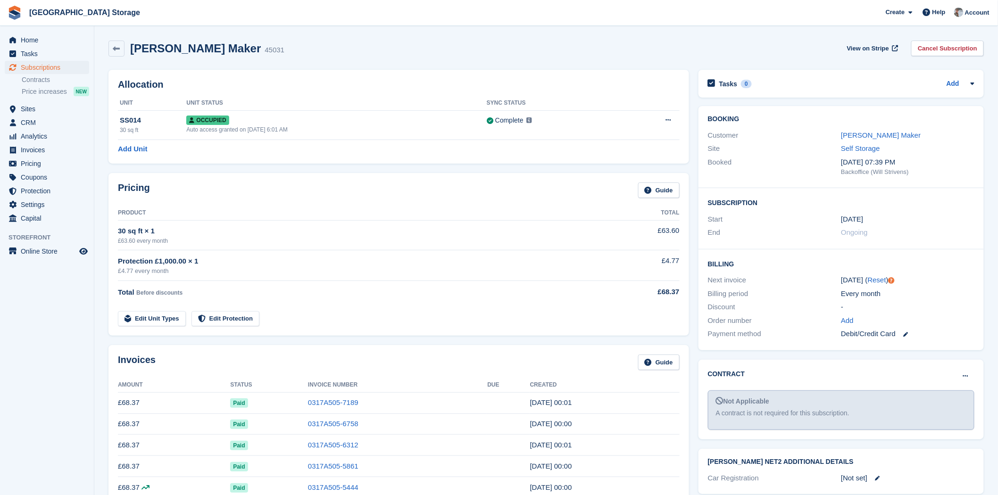
click at [167, 293] on span "Before discounts" at bounding box center [159, 293] width 46 height 7
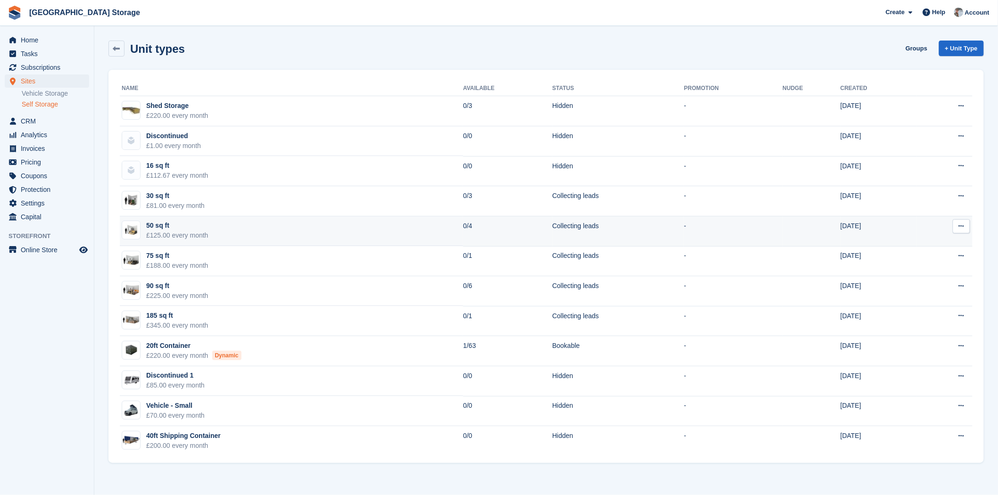
click at [196, 233] on div "£125.00 every month" at bounding box center [177, 236] width 62 height 10
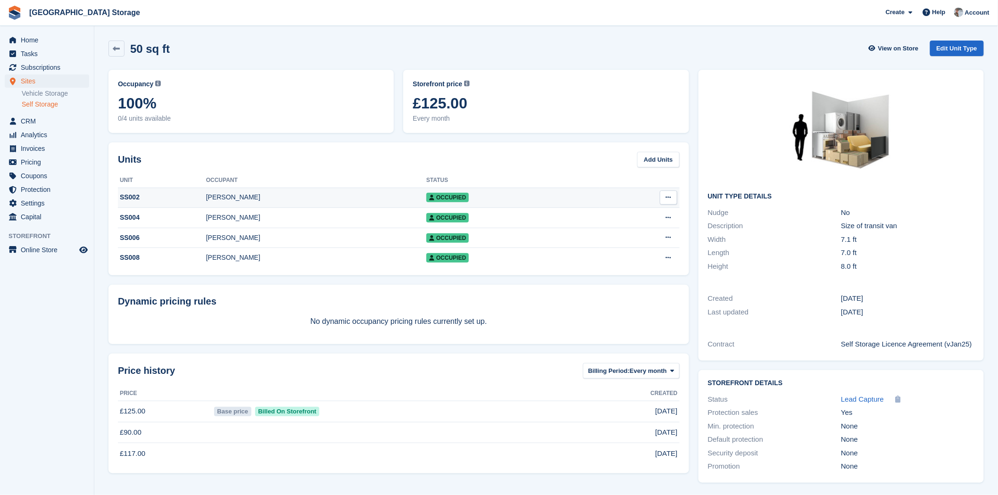
click at [249, 196] on div "[PERSON_NAME]" at bounding box center [316, 197] width 220 height 10
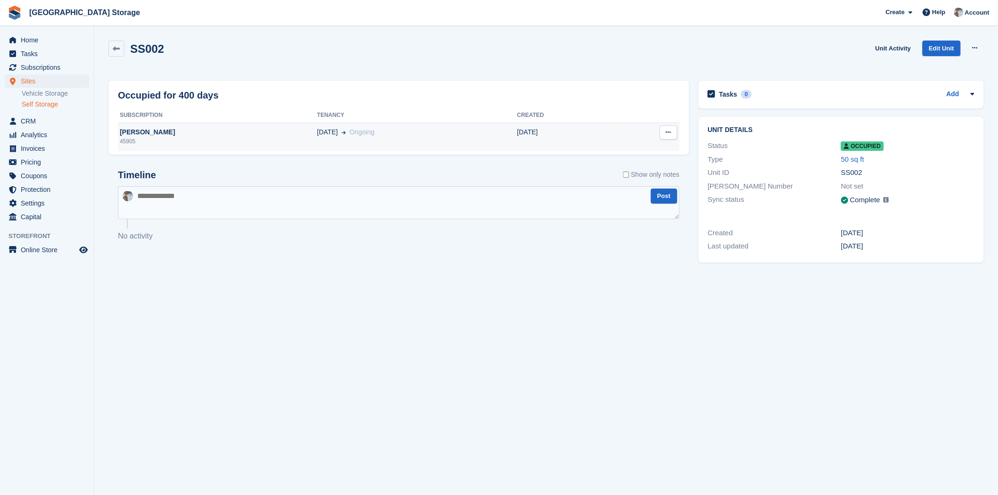
click at [349, 133] on span "Ongoing" at bounding box center [361, 132] width 25 height 8
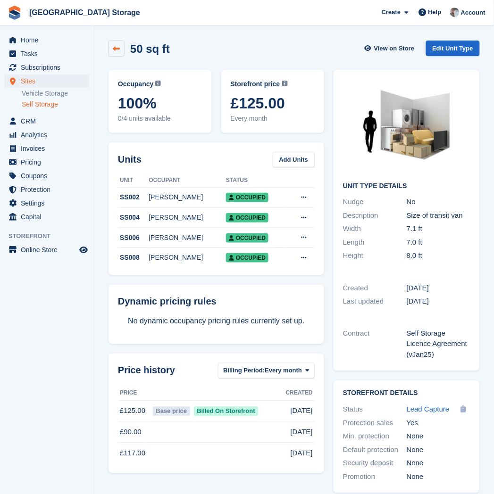
click at [113, 50] on icon at bounding box center [116, 48] width 7 height 7
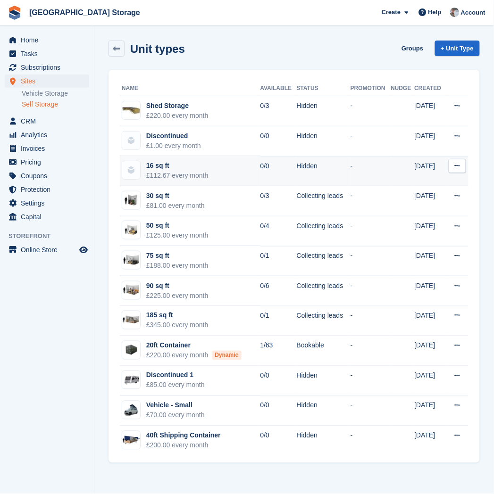
click at [332, 170] on td "Hidden" at bounding box center [324, 171] width 54 height 30
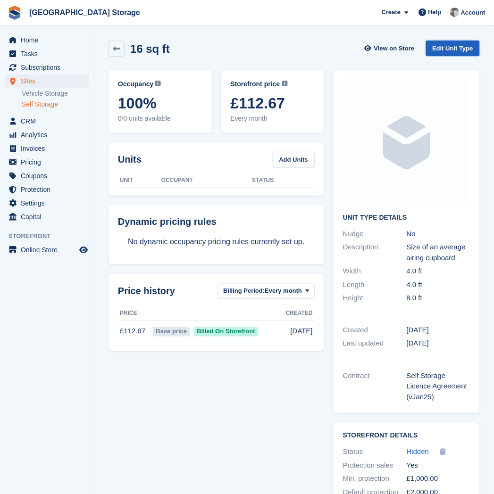
click at [463, 52] on link "Edit Unit Type" at bounding box center [453, 49] width 54 height 16
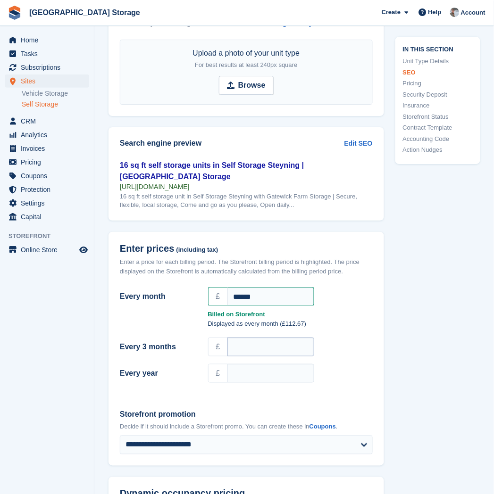
scroll to position [576, 0]
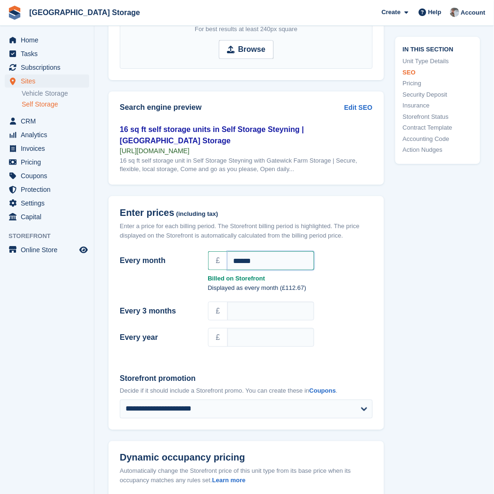
click at [247, 263] on input "******" at bounding box center [270, 260] width 87 height 19
type input "*"
type input "**"
click at [152, 292] on div "Displayed as every month (£45.00)" at bounding box center [246, 289] width 264 height 13
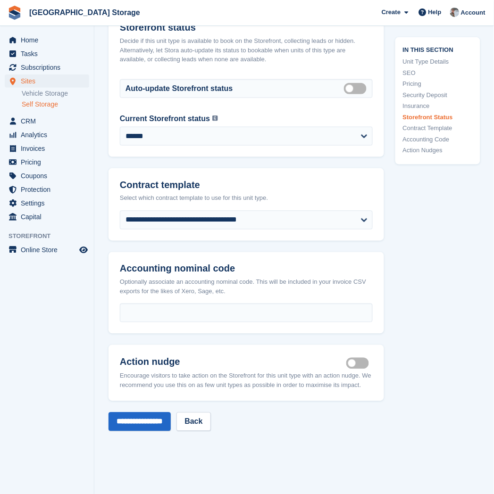
scroll to position [1415, 0]
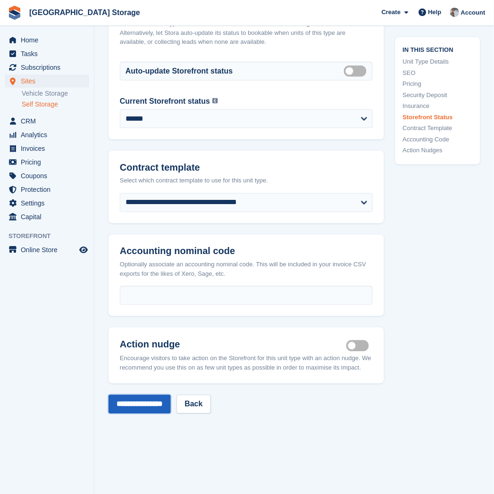
click at [134, 401] on input "**********" at bounding box center [139, 404] width 62 height 19
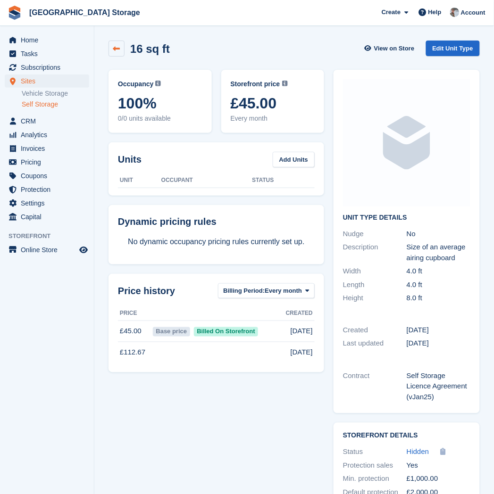
click at [120, 50] on icon at bounding box center [116, 48] width 7 height 7
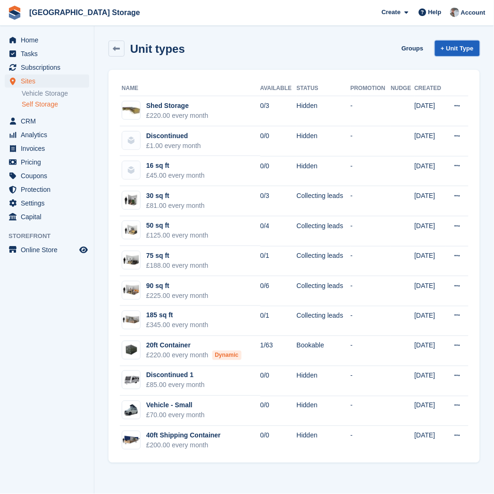
click at [469, 46] on link "+ Unit Type" at bounding box center [457, 49] width 45 height 16
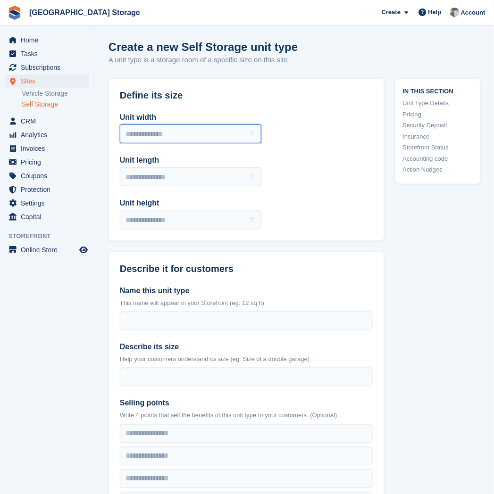
click at [165, 135] on input "Unit width" at bounding box center [190, 134] width 141 height 19
type input "*"
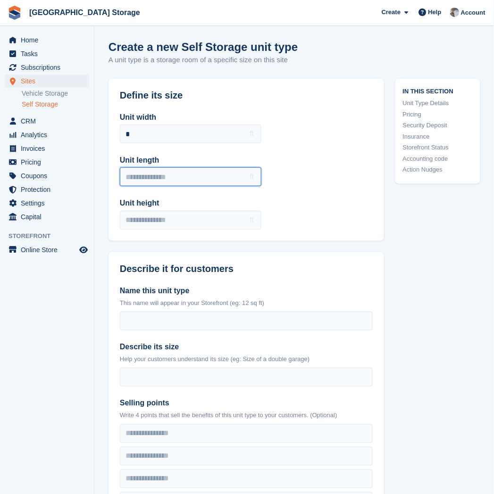
click at [144, 182] on input "Unit length" at bounding box center [190, 176] width 141 height 19
type input "*"
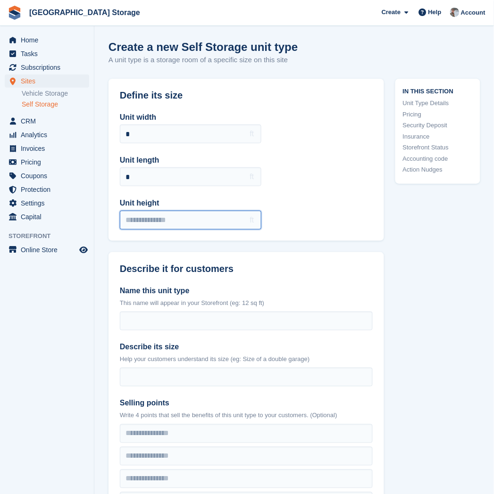
click at [145, 220] on input "Unit height" at bounding box center [190, 220] width 141 height 19
type input "*"
click at [309, 199] on div "Unit width * ft Unit length * ft Unit height * ft" at bounding box center [245, 170] width 275 height 141
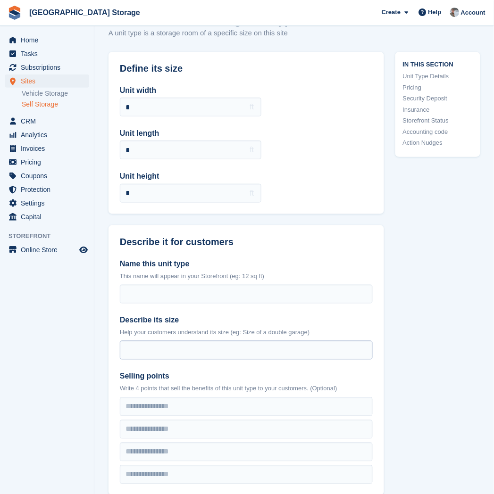
scroll to position [52, 0]
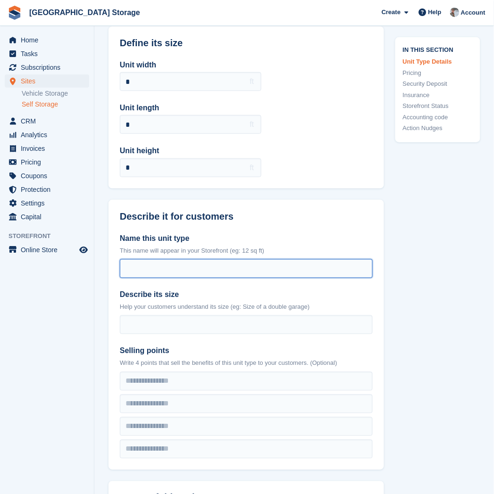
click at [181, 272] on input "Name this unit type" at bounding box center [246, 268] width 253 height 19
type input "********"
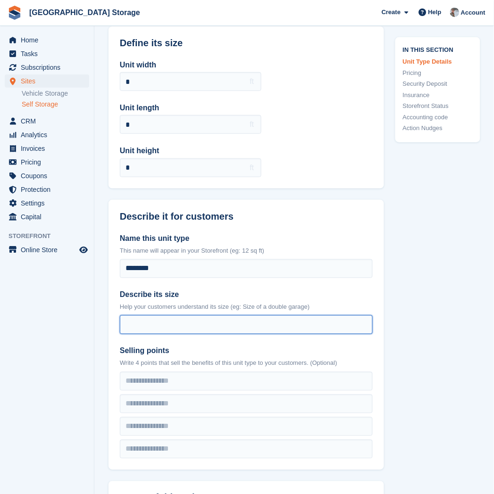
click at [207, 329] on input "Describe its size" at bounding box center [246, 324] width 253 height 19
click at [207, 324] on input "Describe its size" at bounding box center [246, 324] width 253 height 19
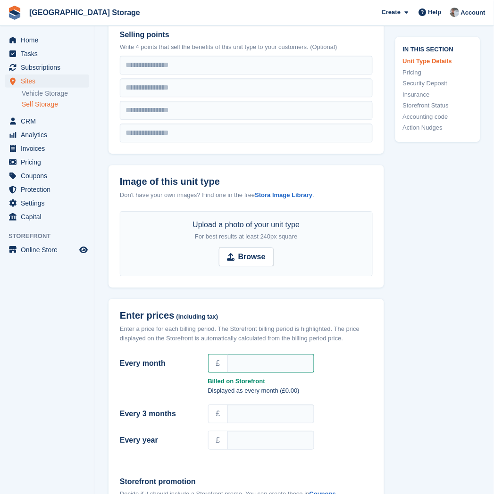
scroll to position [472, 0]
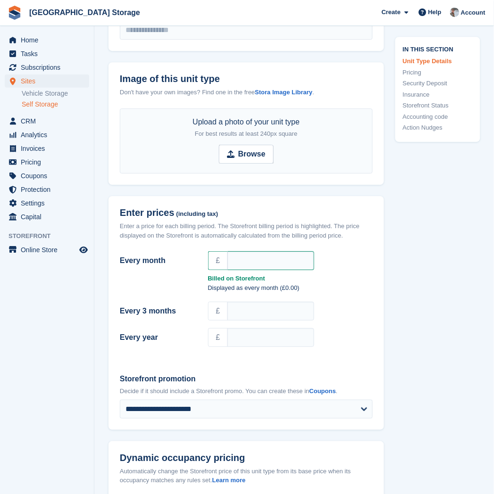
type input "**********"
click at [241, 261] on input "Every month" at bounding box center [270, 260] width 87 height 19
type input "**"
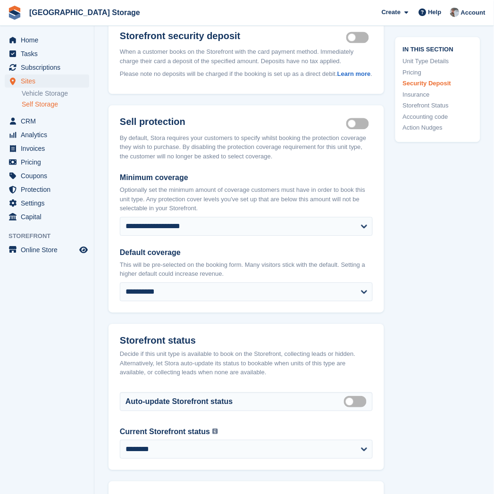
scroll to position [996, 0]
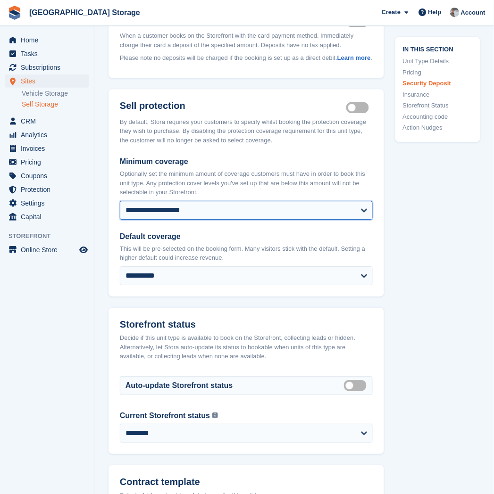
click at [180, 211] on select "**********" at bounding box center [246, 210] width 253 height 19
select select "****"
click at [120, 201] on select "**********" at bounding box center [246, 210] width 253 height 19
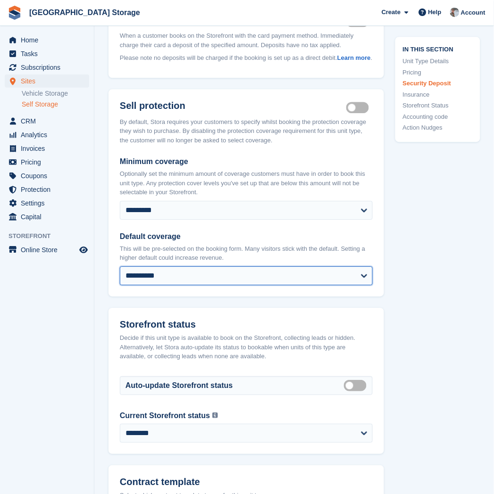
click at [182, 270] on select "**********" at bounding box center [246, 275] width 253 height 19
click at [120, 266] on select "**********" at bounding box center [246, 275] width 253 height 19
click at [150, 279] on select "**********" at bounding box center [246, 275] width 253 height 19
click at [120, 266] on select "**********" at bounding box center [246, 275] width 253 height 19
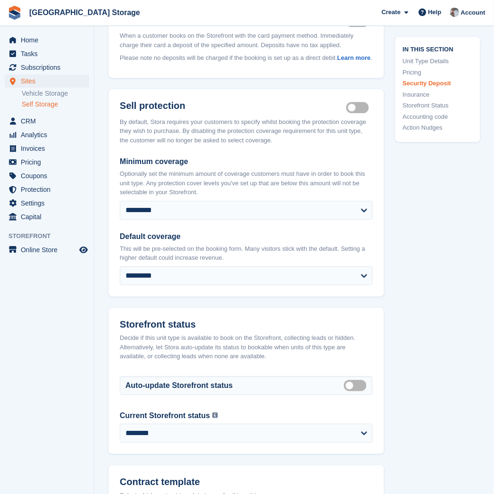
click at [124, 310] on header "Storefront status Decide if this unit type is available to book on the Storefro…" at bounding box center [245, 338] width 275 height 61
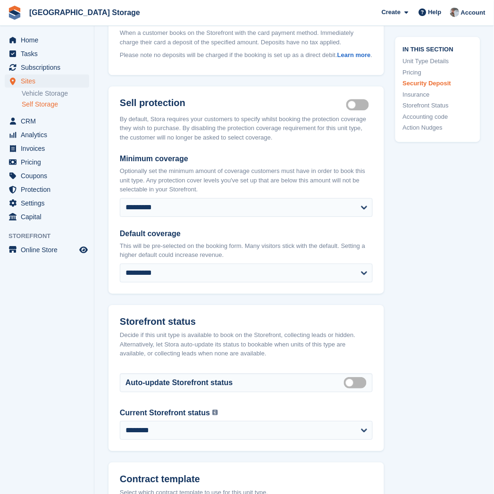
scroll to position [1100, 0]
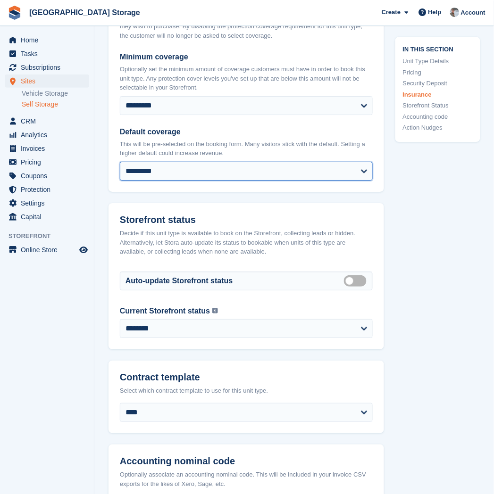
click at [151, 176] on select "**********" at bounding box center [246, 171] width 253 height 19
select select "****"
click at [120, 162] on select "**********" at bounding box center [246, 171] width 253 height 19
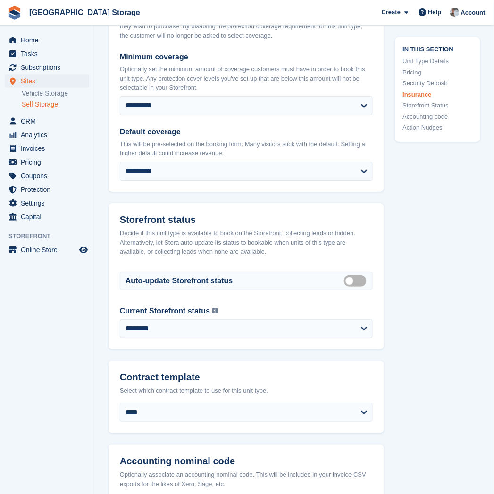
click at [117, 203] on header "Storefront status Decide if this unit type is available to book on the Storefro…" at bounding box center [245, 233] width 275 height 61
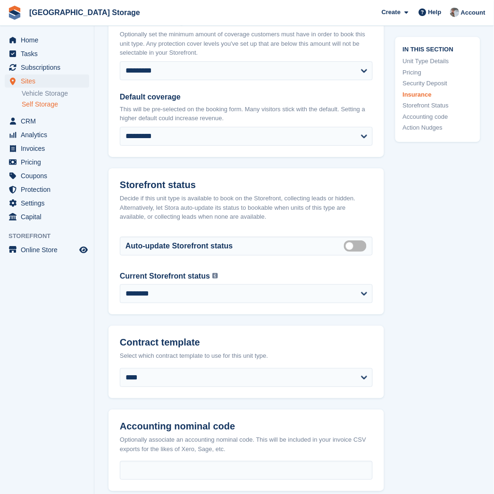
scroll to position [1205, 0]
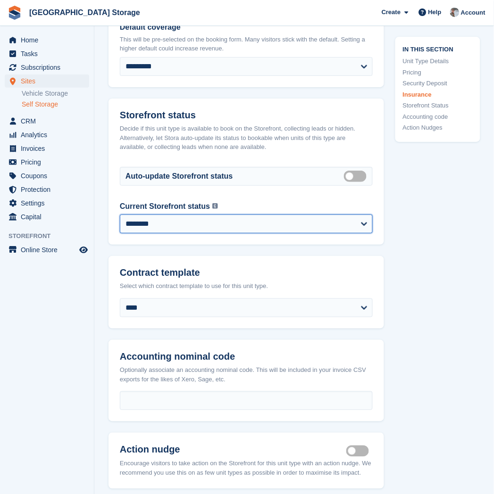
click at [199, 222] on select "**********" at bounding box center [246, 224] width 253 height 19
select select "******"
click at [120, 215] on select "**********" at bounding box center [246, 224] width 253 height 19
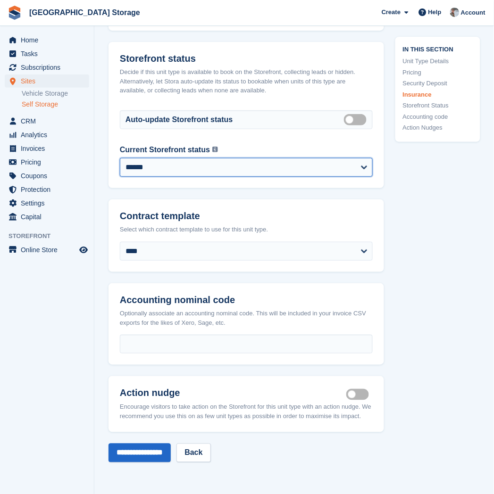
scroll to position [1362, 0]
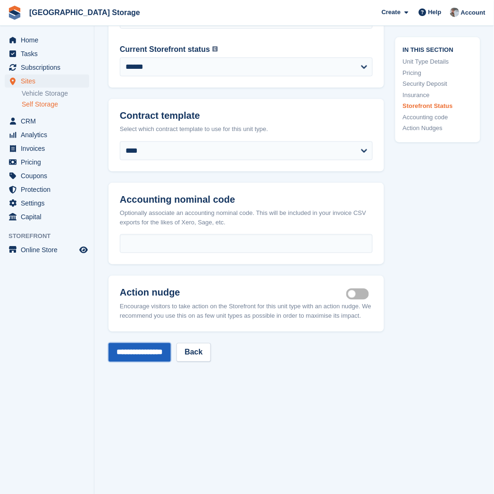
click at [150, 351] on input "**********" at bounding box center [139, 352] width 62 height 19
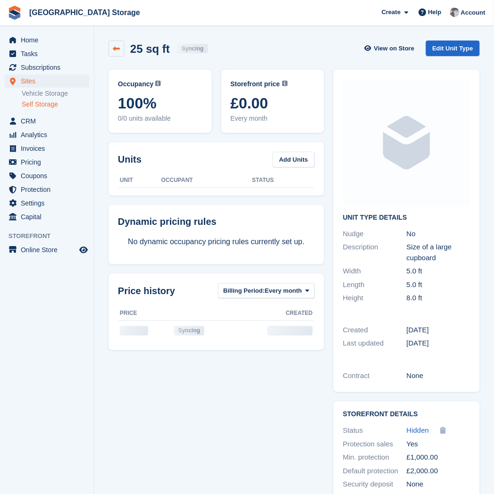
click at [120, 48] on link at bounding box center [116, 49] width 16 height 16
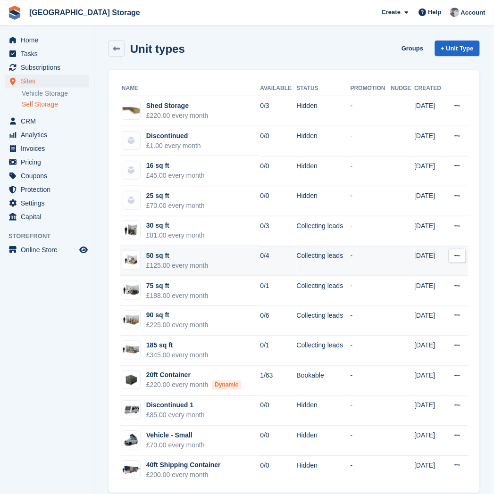
click at [352, 260] on td "-" at bounding box center [370, 261] width 40 height 30
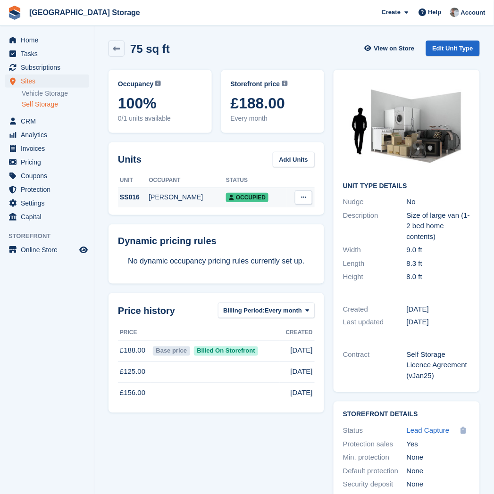
click at [163, 199] on div "Laura Woodward" at bounding box center [187, 197] width 77 height 10
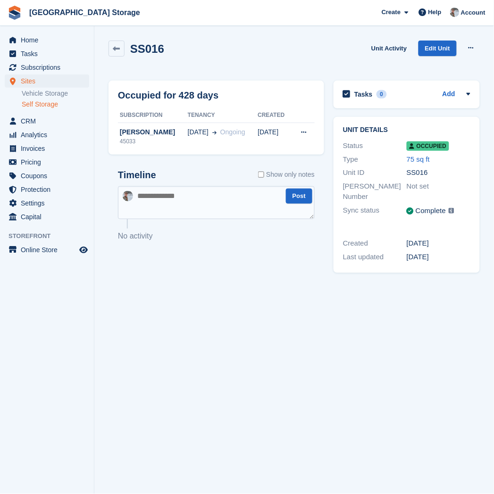
click at [221, 121] on th "Tenancy" at bounding box center [223, 115] width 70 height 15
click at [212, 130] on icon at bounding box center [214, 132] width 4 height 5
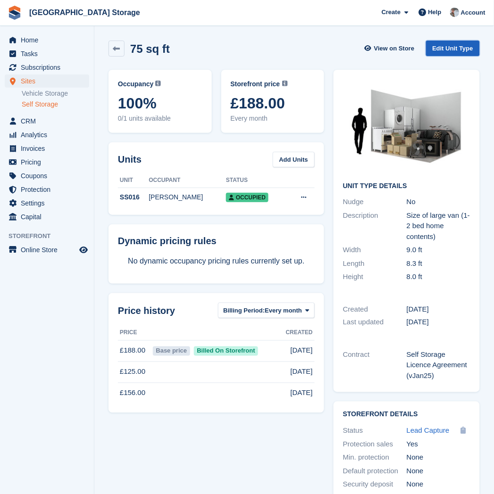
click at [464, 45] on link "Edit Unit Type" at bounding box center [453, 49] width 54 height 16
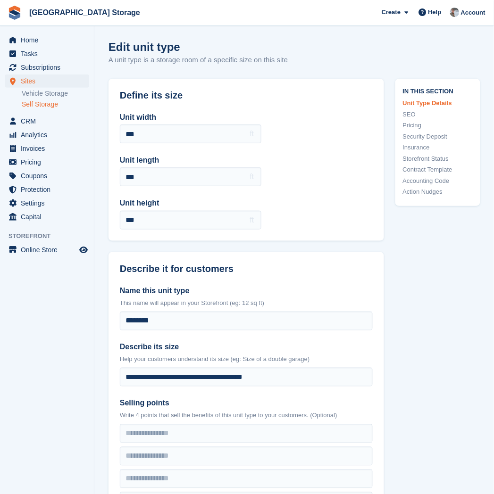
click at [319, 64] on div "Edit unit type A unit type is a storage room of a specific size on this site" at bounding box center [294, 59] width 372 height 36
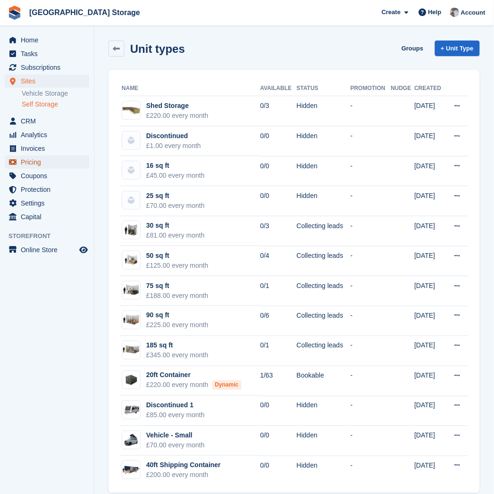
click at [30, 159] on span "Pricing" at bounding box center [49, 162] width 57 height 13
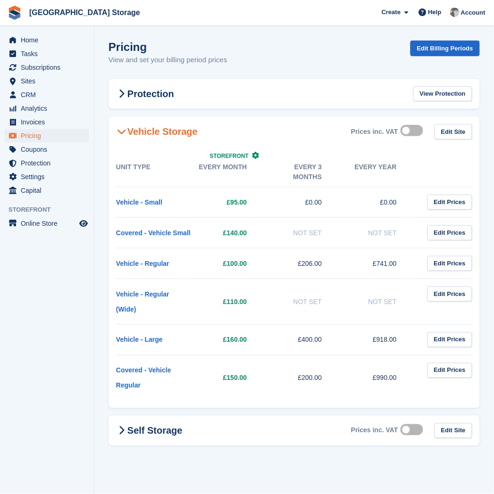
click at [142, 132] on h2 "Vehicle Storage" at bounding box center [157, 131] width 82 height 11
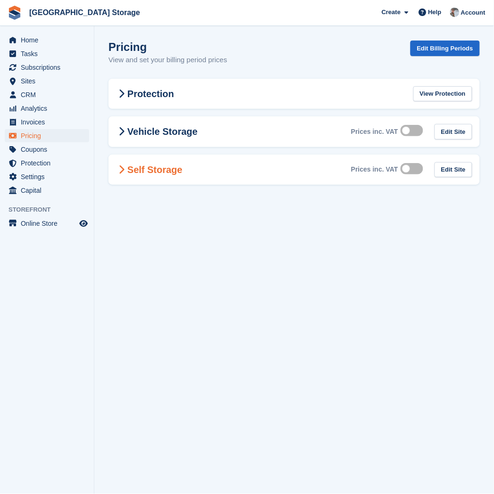
click at [142, 168] on h2 "Self Storage" at bounding box center [149, 169] width 66 height 11
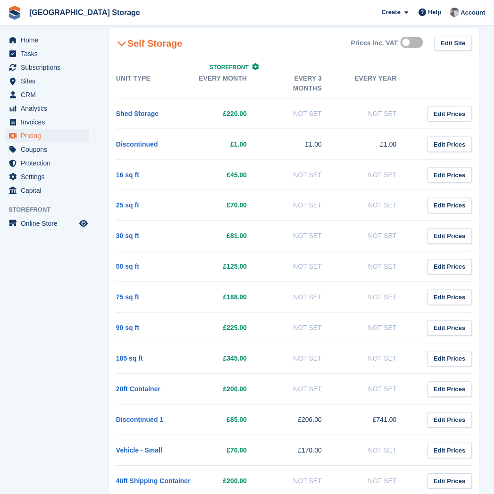
scroll to position [148, 0]
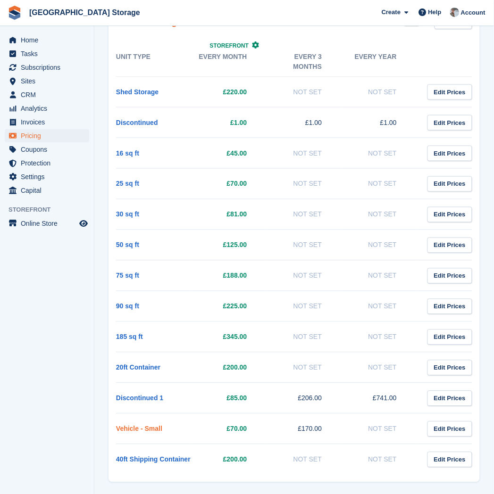
click at [131, 425] on link "Vehicle - Small" at bounding box center [139, 429] width 46 height 8
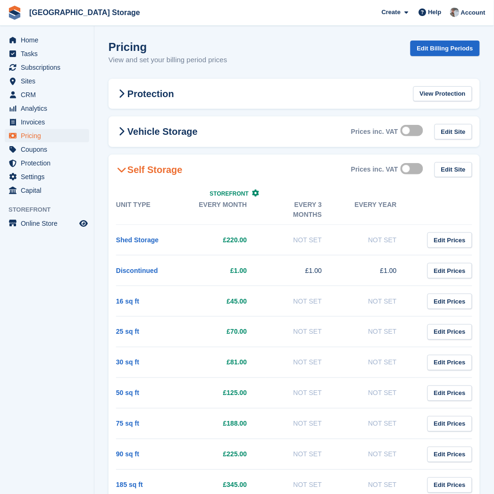
scroll to position [148, 0]
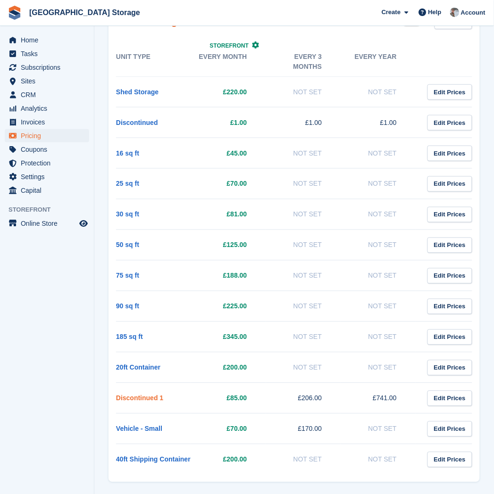
click at [144, 395] on link "Discontinued 1" at bounding box center [139, 399] width 47 height 8
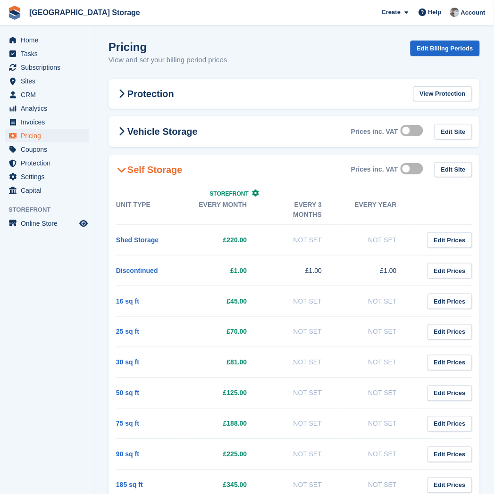
scroll to position [148, 0]
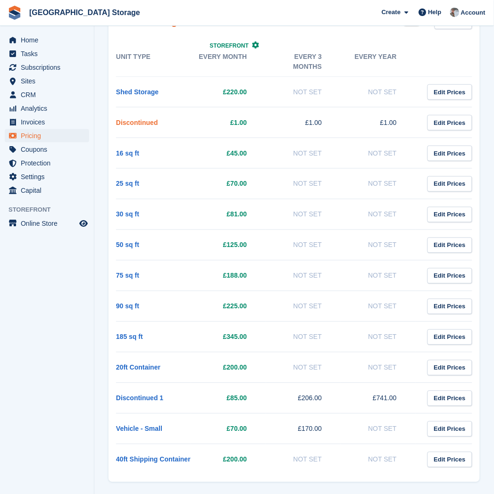
click at [128, 119] on link "Discontinued" at bounding box center [137, 123] width 42 height 8
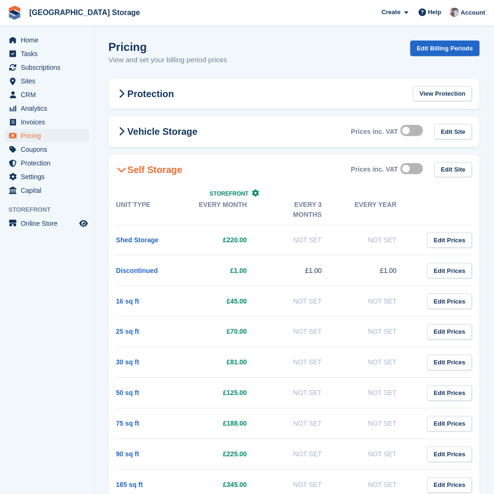
scroll to position [148, 0]
